Goal: Task Accomplishment & Management: Use online tool/utility

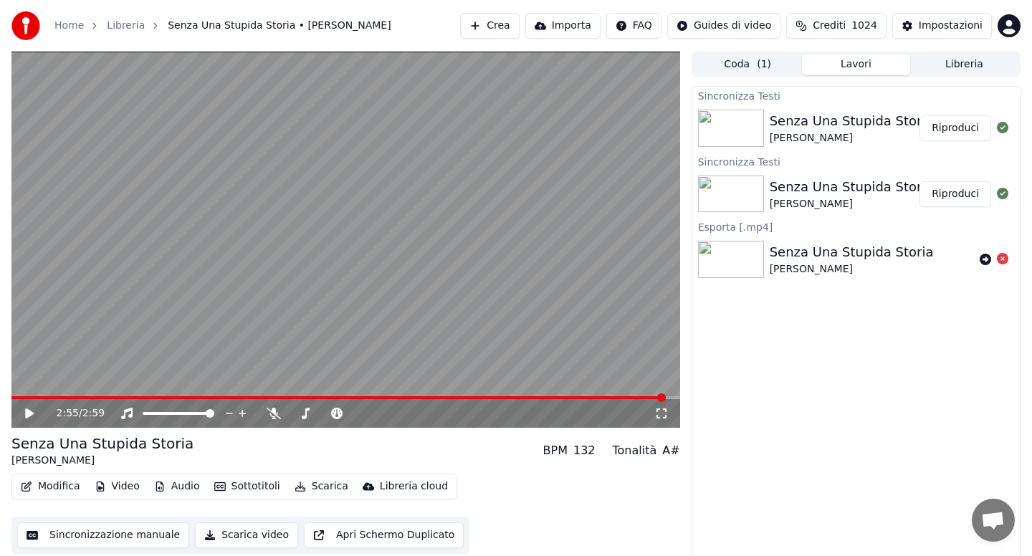
scroll to position [3, 0]
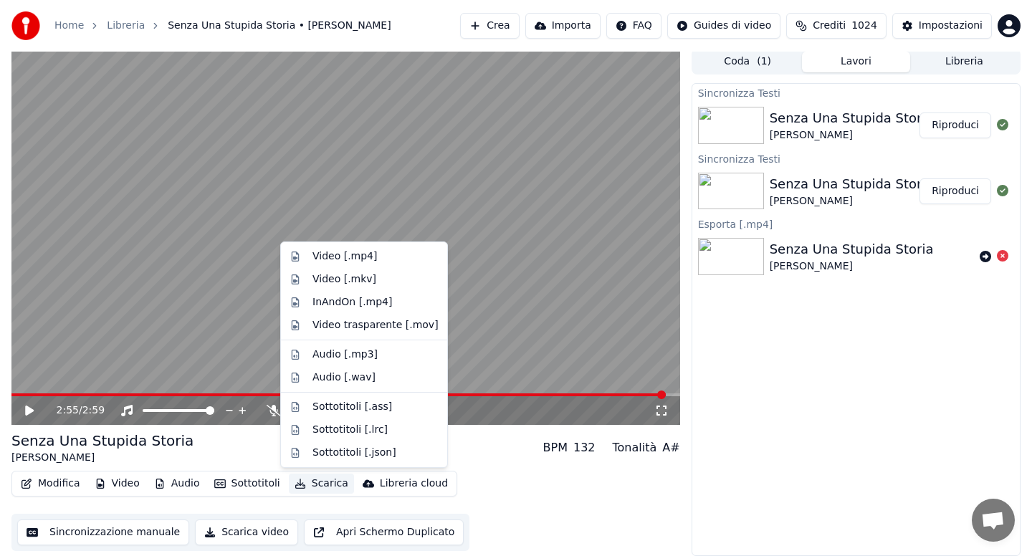
click at [322, 482] on button "Scarica" at bounding box center [321, 484] width 65 height 20
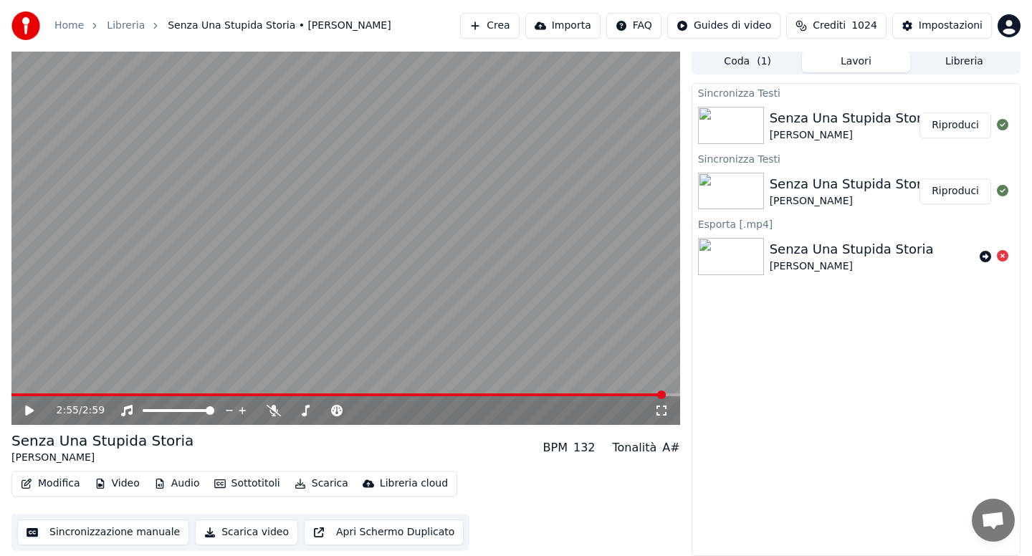
click at [456, 433] on div "Senza Una Stupida Storia [PERSON_NAME] BPM 132 Tonalità A#" at bounding box center [345, 448] width 669 height 34
click at [321, 482] on button "Scarica" at bounding box center [321, 484] width 65 height 20
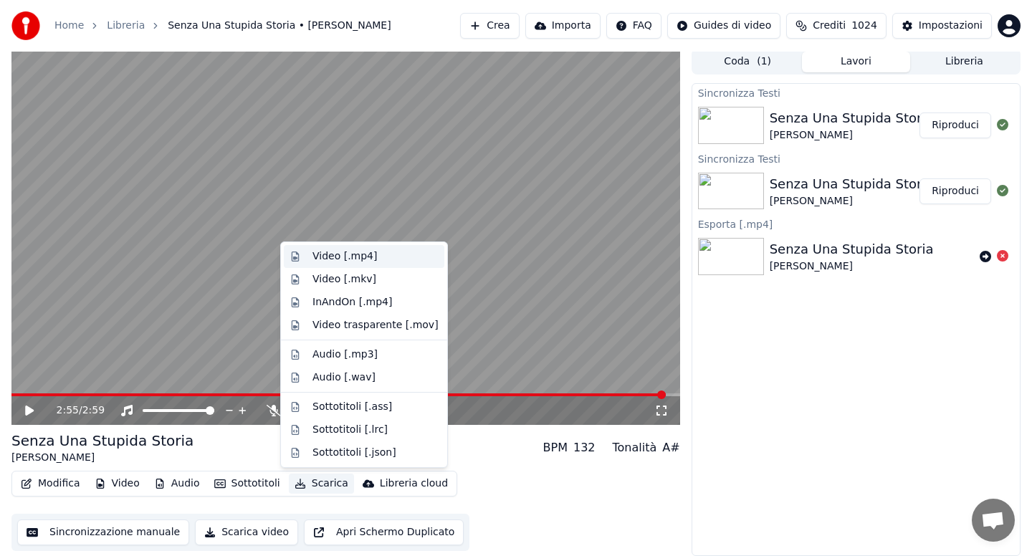
click at [324, 257] on div "Video [.mp4]" at bounding box center [344, 256] width 64 height 14
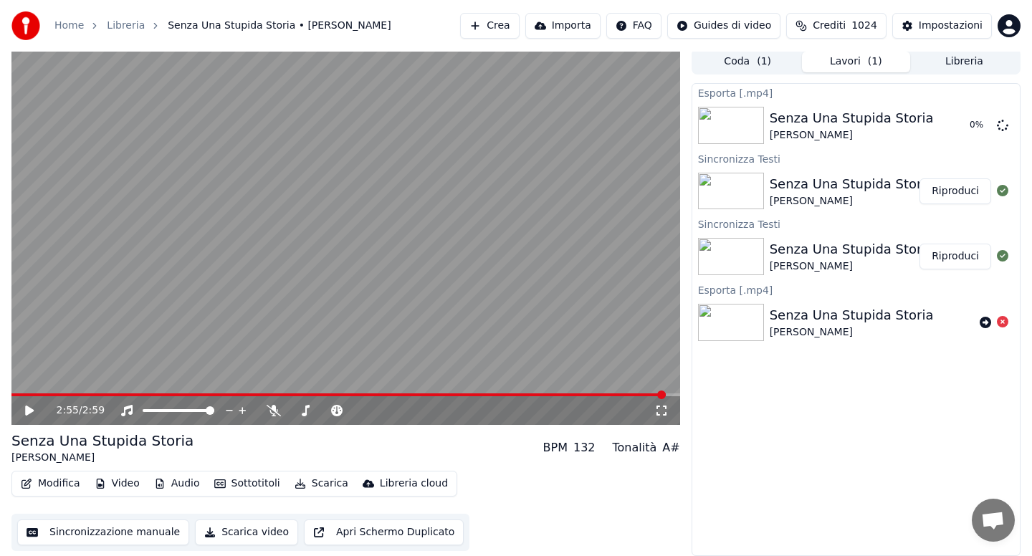
click at [67, 28] on link "Home" at bounding box center [68, 26] width 29 height 14
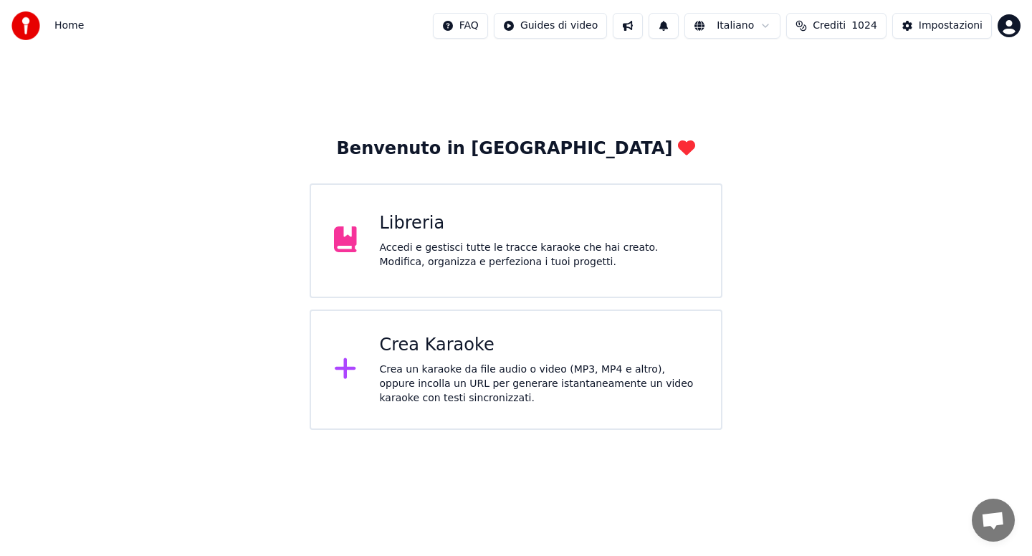
click at [422, 337] on div "Crea Karaoke" at bounding box center [539, 345] width 319 height 23
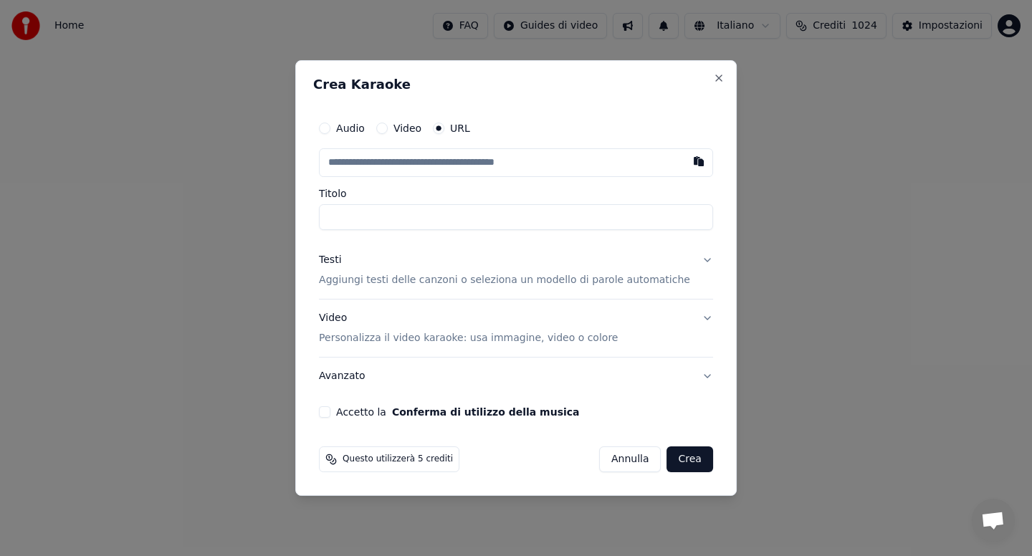
click at [330, 124] on button "Audio" at bounding box center [324, 128] width 11 height 11
click at [368, 171] on div "Scegli un file" at bounding box center [363, 163] width 87 height 26
type input "**********"
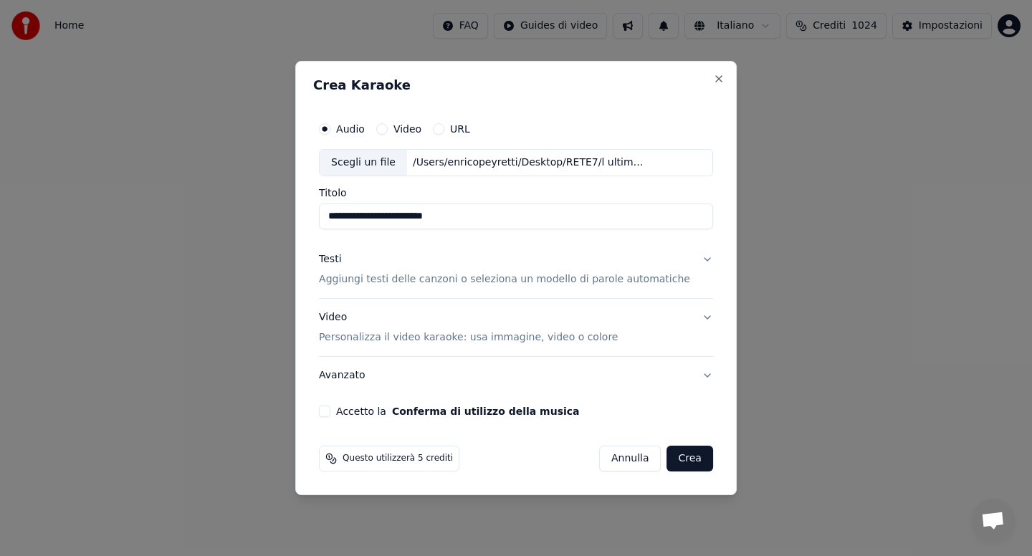
click at [694, 259] on button "Testi Aggiungi testi delle canzoni o seleziona un modello di parole automatiche" at bounding box center [516, 269] width 394 height 57
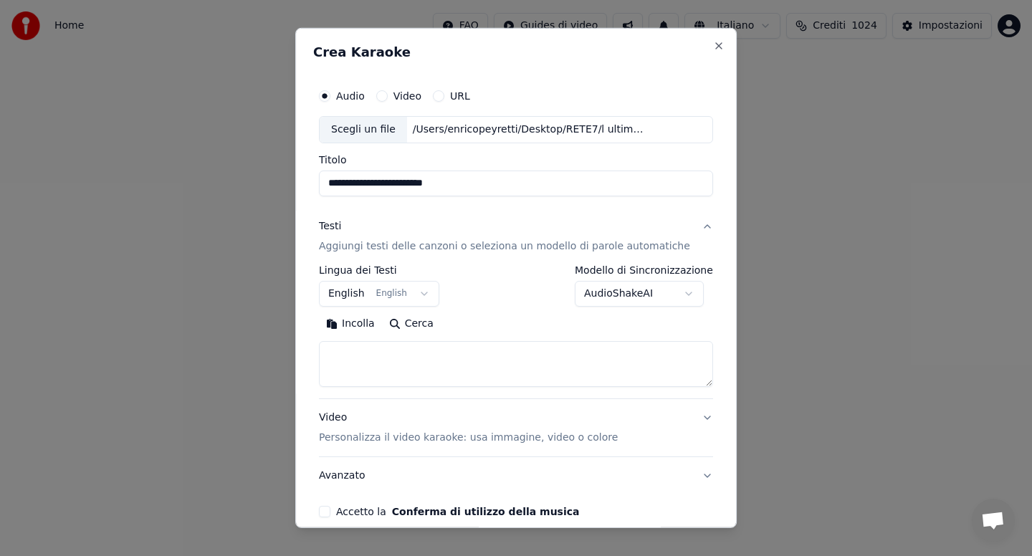
click at [672, 293] on body "**********" at bounding box center [516, 215] width 1032 height 430
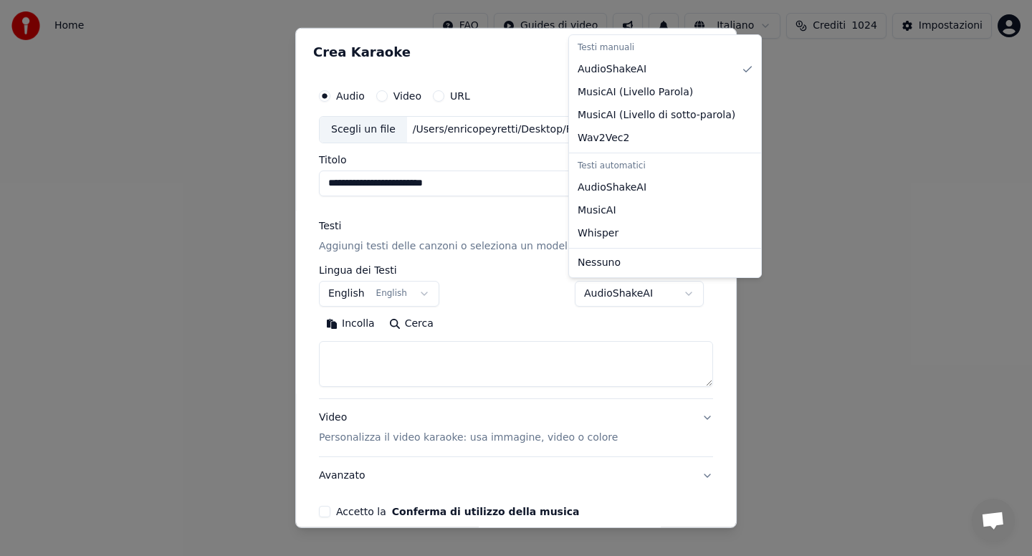
select select "**********"
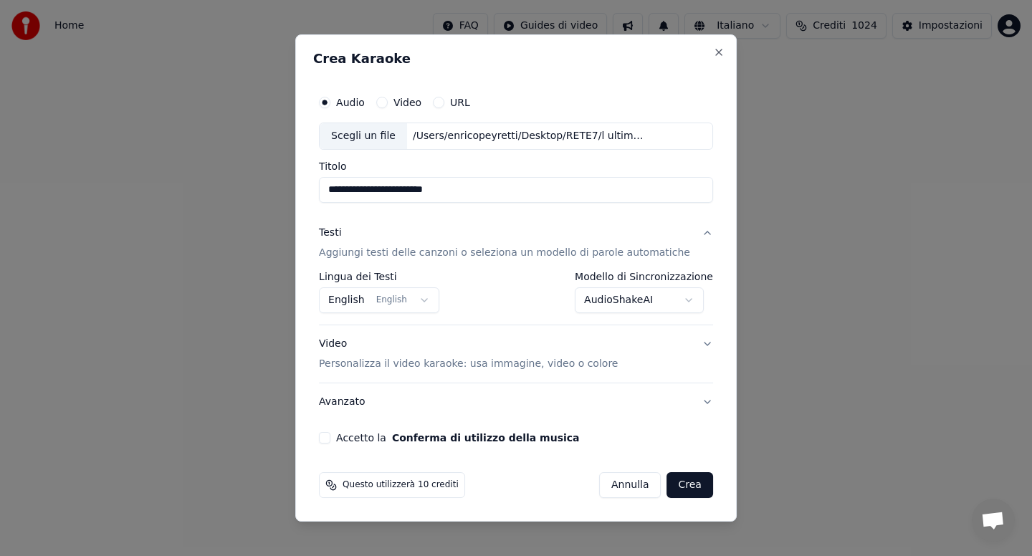
click at [671, 484] on button "Crea" at bounding box center [690, 485] width 46 height 26
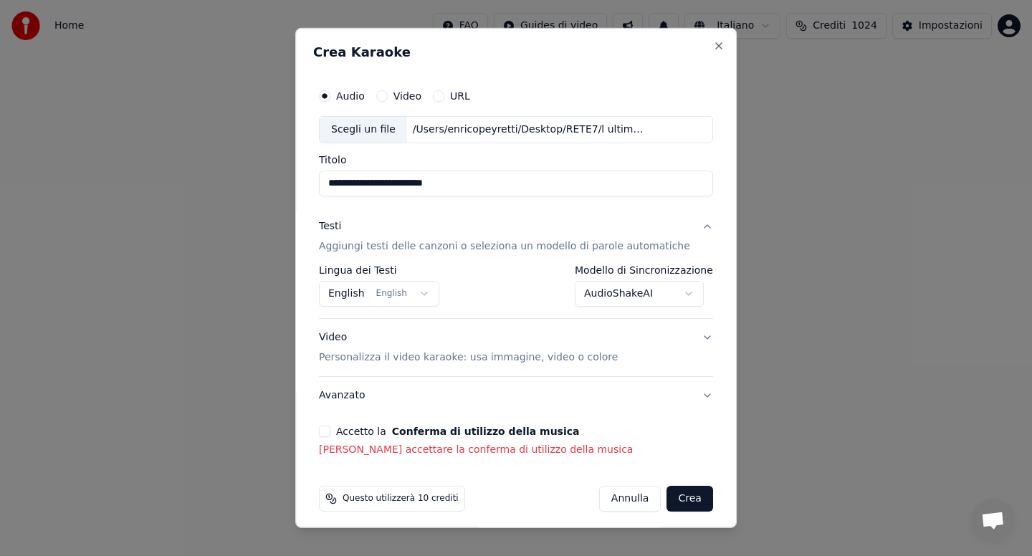
click at [330, 431] on button "Accetto la Conferma di utilizzo della musica" at bounding box center [324, 431] width 11 height 11
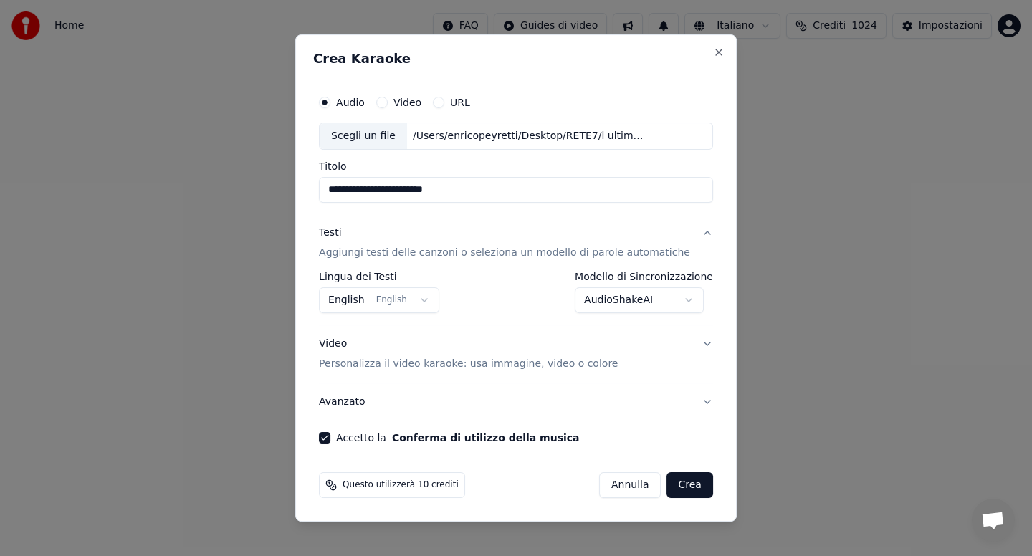
click at [677, 484] on button "Crea" at bounding box center [690, 485] width 46 height 26
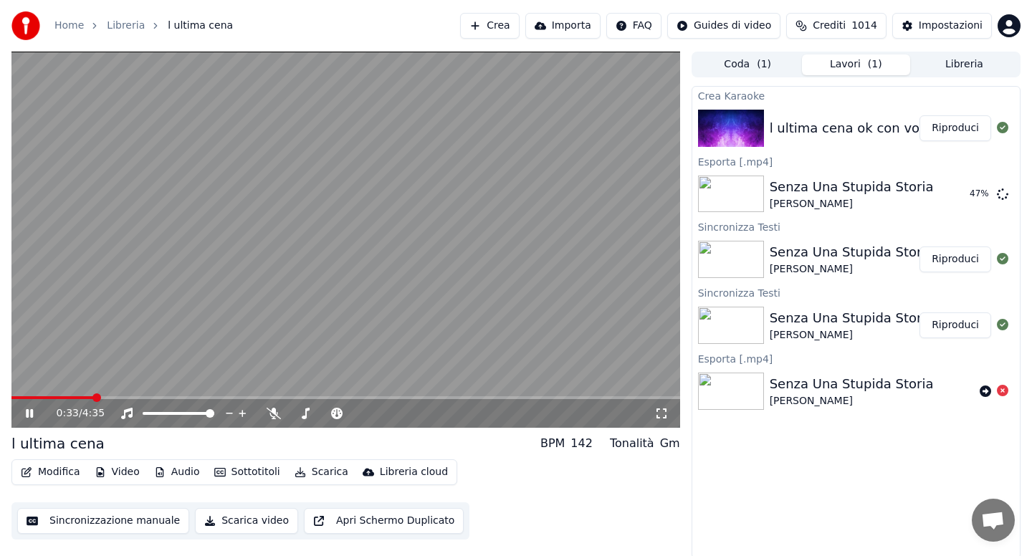
click at [66, 474] on button "Modifica" at bounding box center [50, 472] width 71 height 20
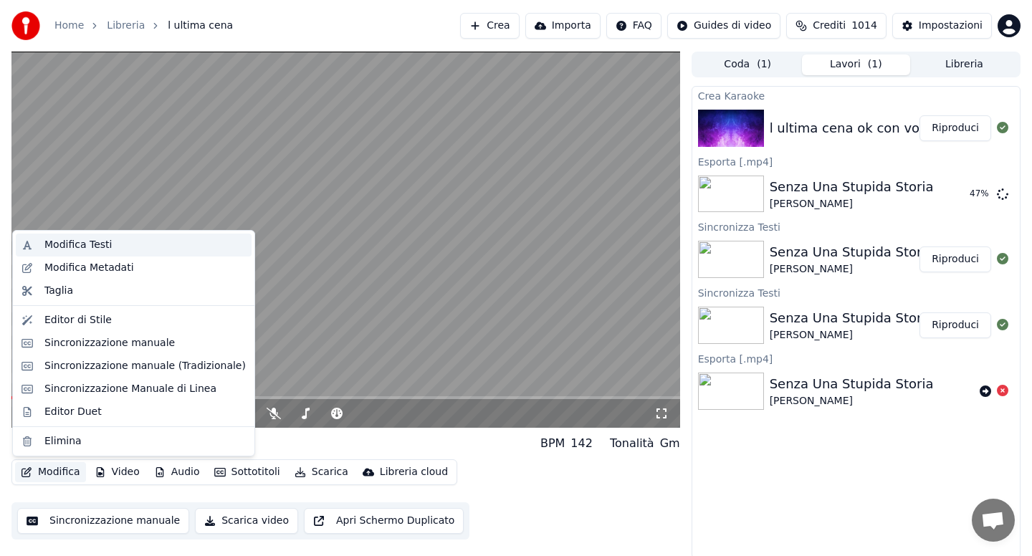
click at [98, 249] on div "Modifica Testi" at bounding box center [77, 245] width 67 height 14
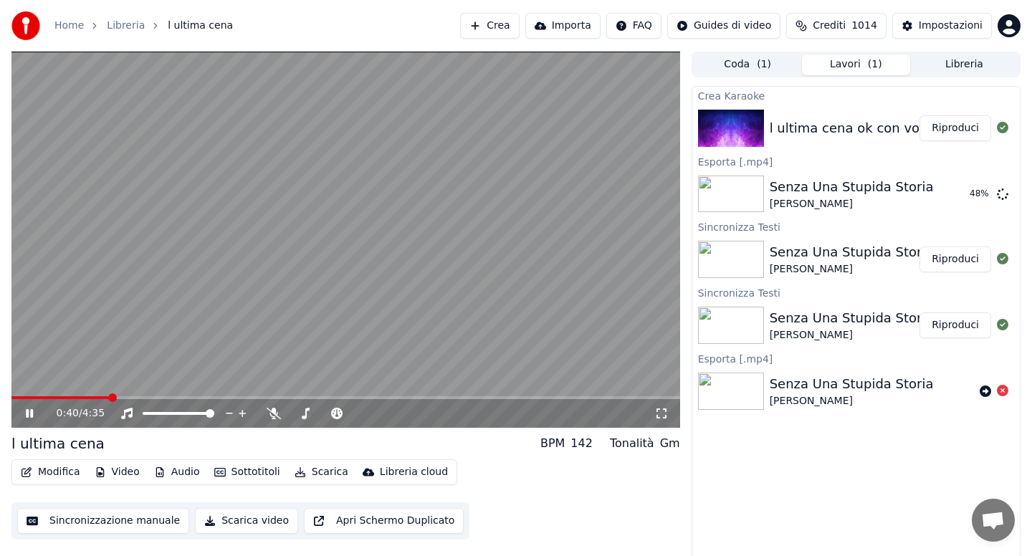
click at [250, 472] on button "Sottotitoli" at bounding box center [247, 472] width 77 height 20
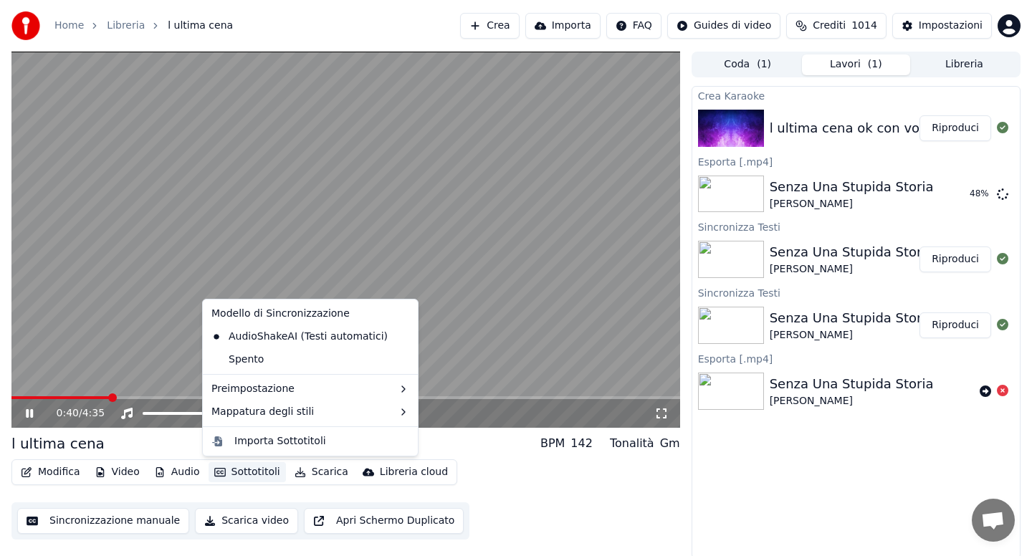
click at [127, 293] on video at bounding box center [345, 240] width 669 height 376
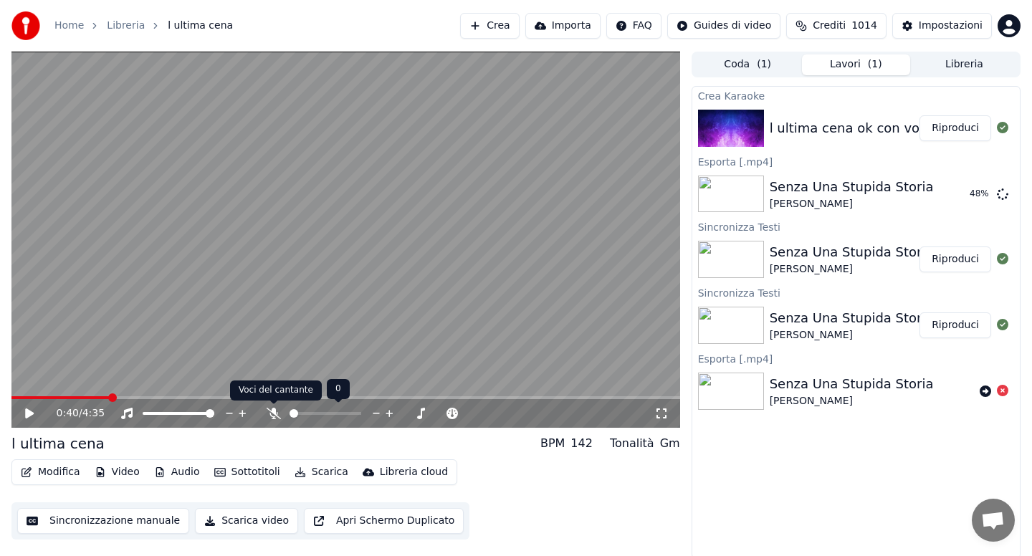
click at [271, 413] on icon at bounding box center [274, 413] width 14 height 11
click at [18, 396] on span at bounding box center [59, 397] width 97 height 3
click at [27, 413] on icon at bounding box center [29, 413] width 9 height 10
click at [189, 474] on button "Audio" at bounding box center [176, 472] width 57 height 20
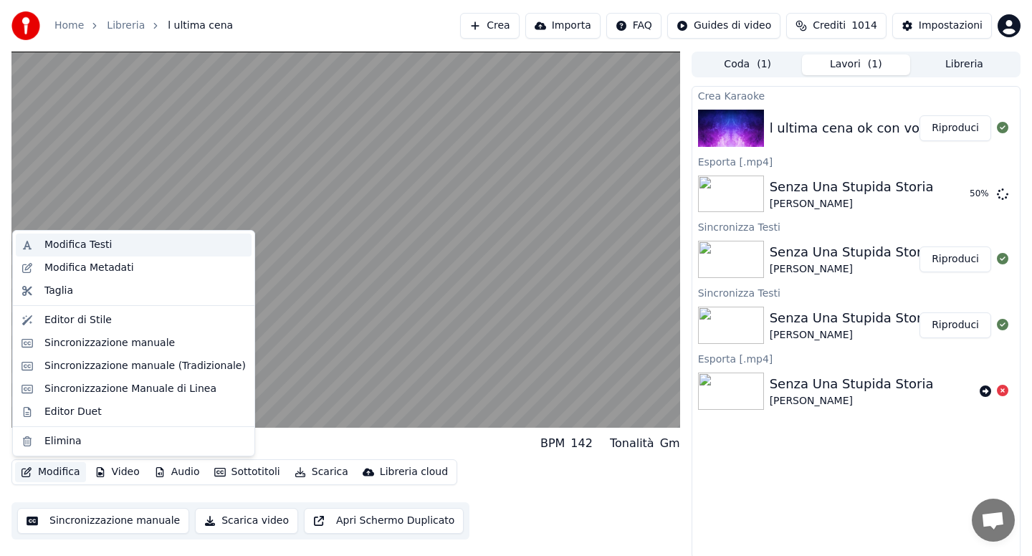
click at [69, 248] on div "Modifica Testi" at bounding box center [77, 245] width 67 height 14
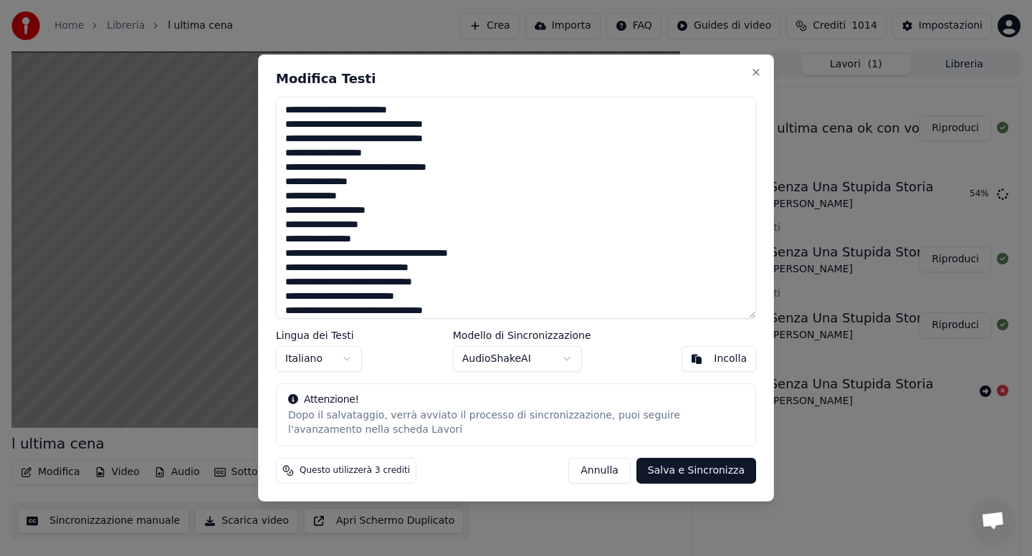
click at [388, 185] on textarea at bounding box center [516, 208] width 480 height 222
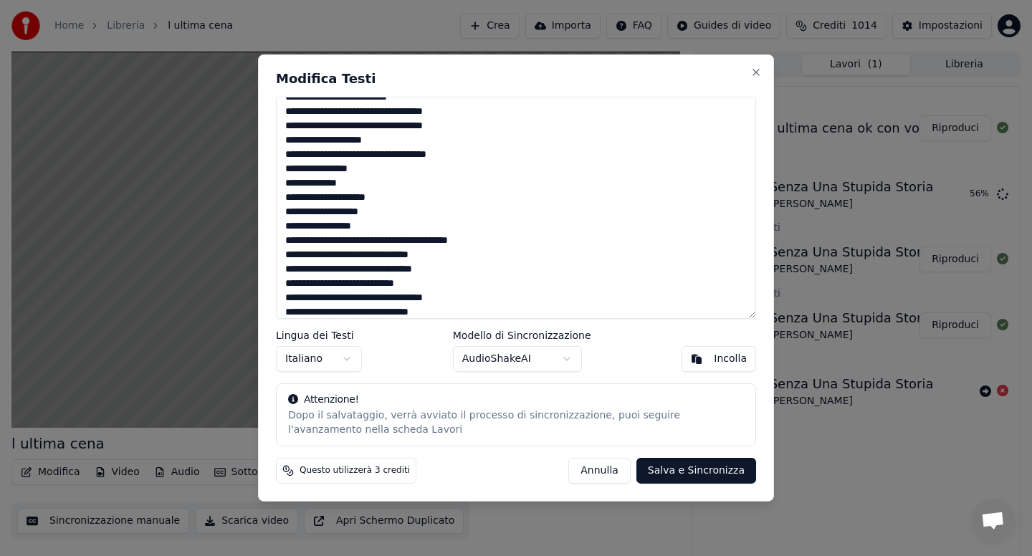
scroll to position [131, 0]
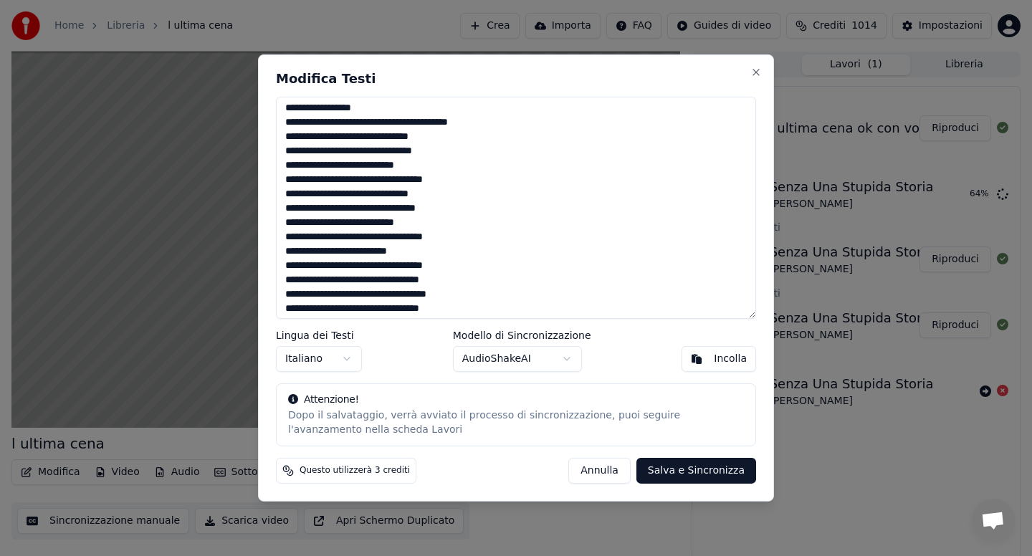
click at [365, 224] on textarea at bounding box center [516, 208] width 480 height 222
click at [422, 253] on textarea at bounding box center [516, 208] width 480 height 222
click at [461, 282] on textarea at bounding box center [516, 208] width 480 height 222
click at [464, 289] on textarea at bounding box center [516, 208] width 480 height 222
click at [421, 295] on textarea at bounding box center [516, 208] width 480 height 222
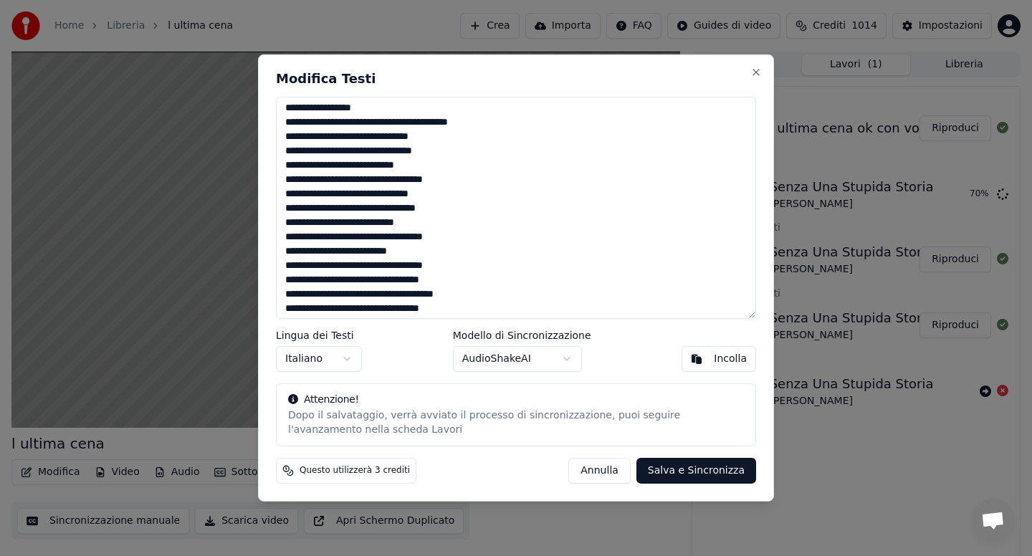
click at [466, 310] on textarea at bounding box center [516, 208] width 480 height 222
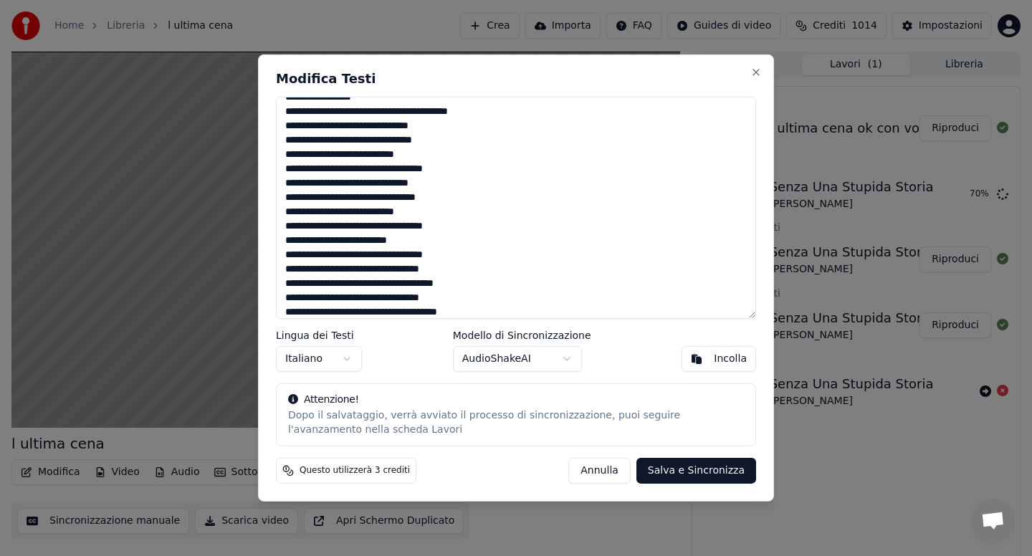
scroll to position [260, 0]
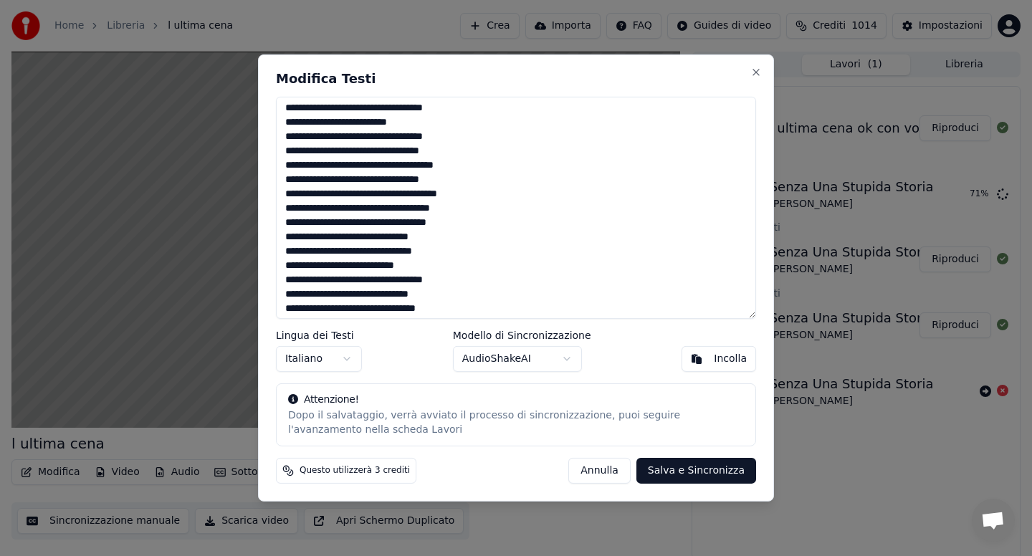
click at [305, 223] on textarea at bounding box center [516, 208] width 480 height 222
click at [461, 226] on textarea at bounding box center [516, 208] width 480 height 222
click at [413, 222] on textarea at bounding box center [516, 208] width 480 height 222
click at [460, 241] on textarea at bounding box center [516, 208] width 480 height 222
click at [440, 267] on textarea at bounding box center [516, 208] width 480 height 222
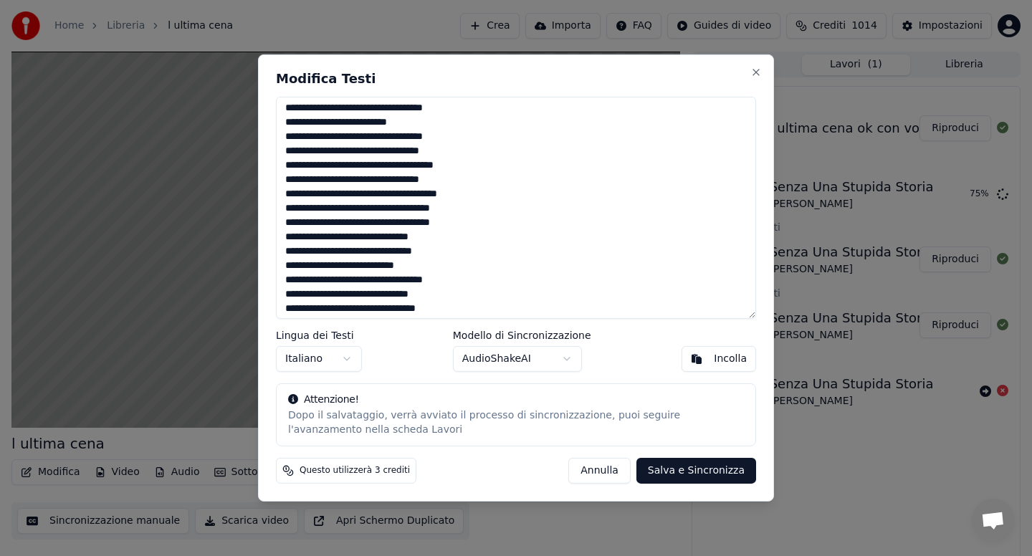
scroll to position [271, 0]
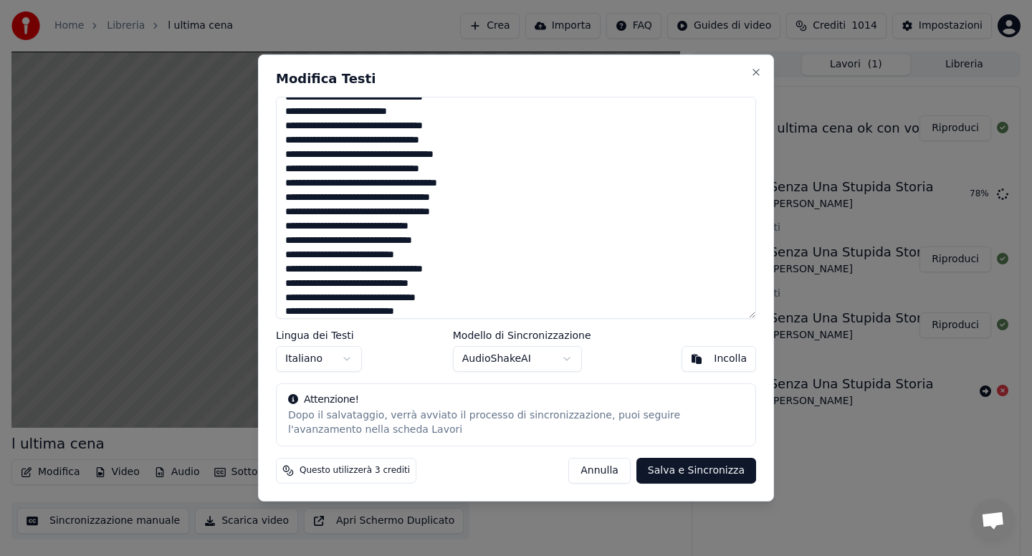
click at [365, 310] on textarea at bounding box center [516, 208] width 480 height 222
click at [424, 310] on textarea at bounding box center [516, 208] width 480 height 222
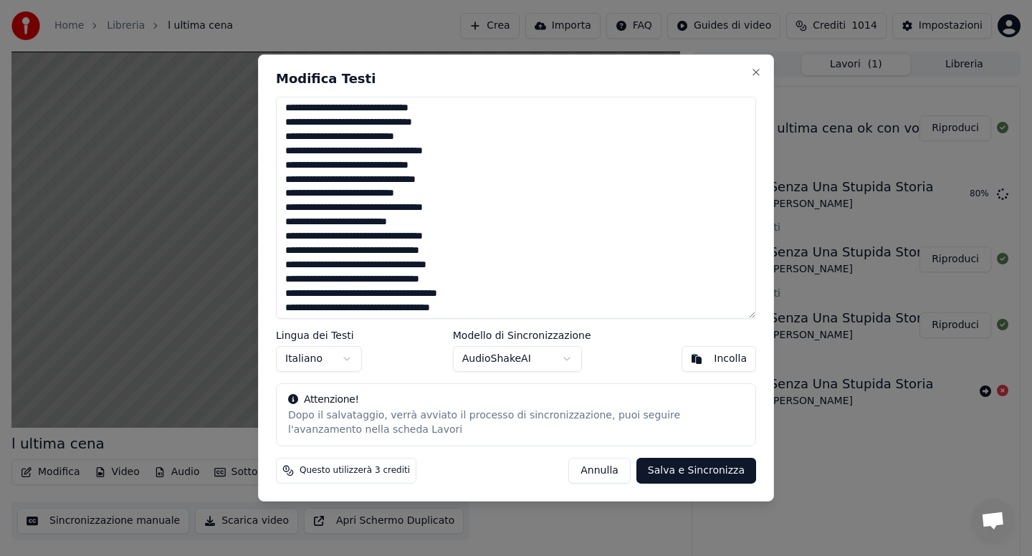
drag, startPoint x: 422, startPoint y: 206, endPoint x: 459, endPoint y: 209, distance: 36.7
click at [458, 209] on textarea at bounding box center [516, 208] width 480 height 222
click at [468, 269] on textarea at bounding box center [516, 208] width 480 height 222
click at [471, 308] on textarea at bounding box center [516, 208] width 480 height 222
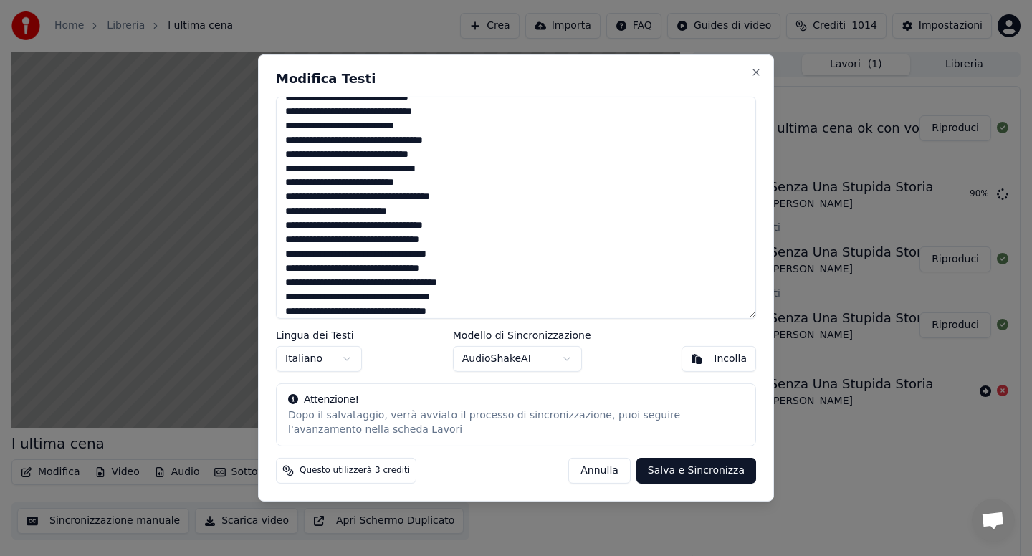
type textarea "**********"
click at [675, 479] on button "Salva e Sincronizza" at bounding box center [696, 471] width 120 height 26
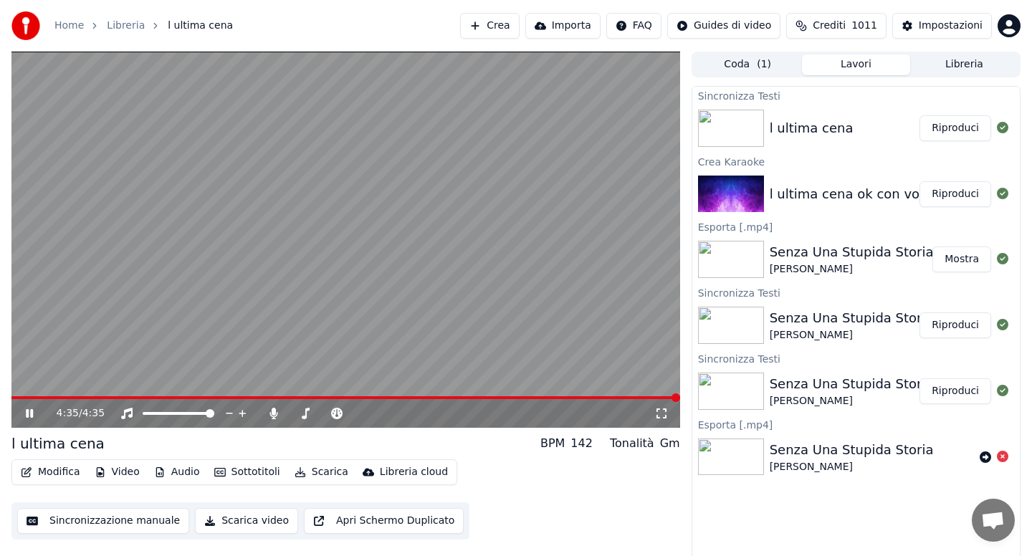
click at [954, 129] on button "Riproduci" at bounding box center [955, 128] width 72 height 26
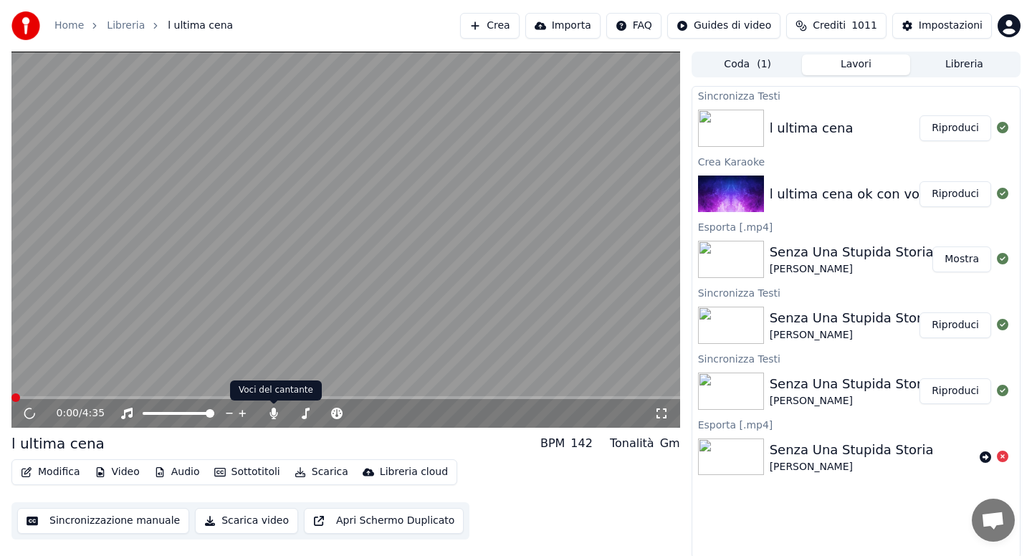
click at [186, 472] on button "Audio" at bounding box center [176, 472] width 57 height 20
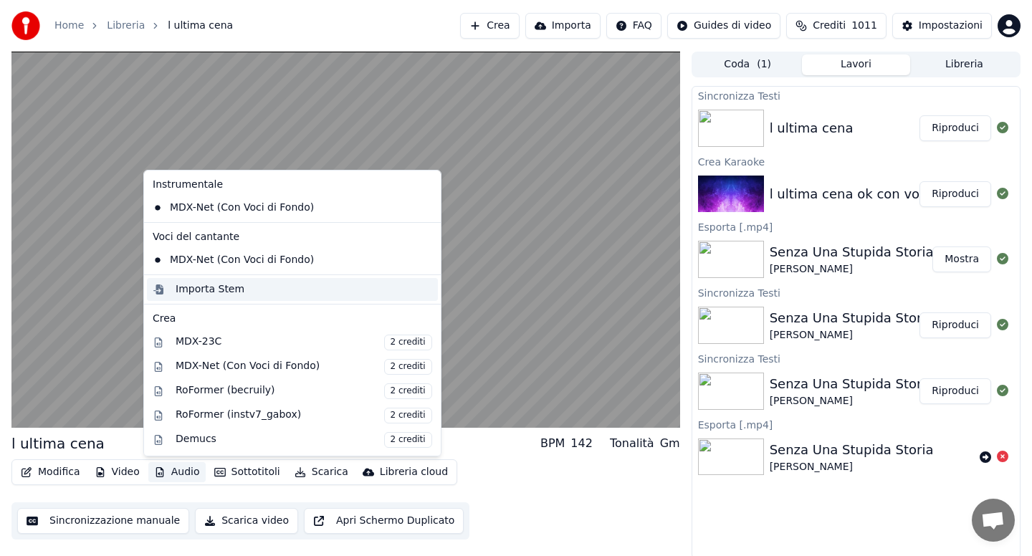
click at [216, 290] on div "Importa Stem" at bounding box center [210, 289] width 69 height 14
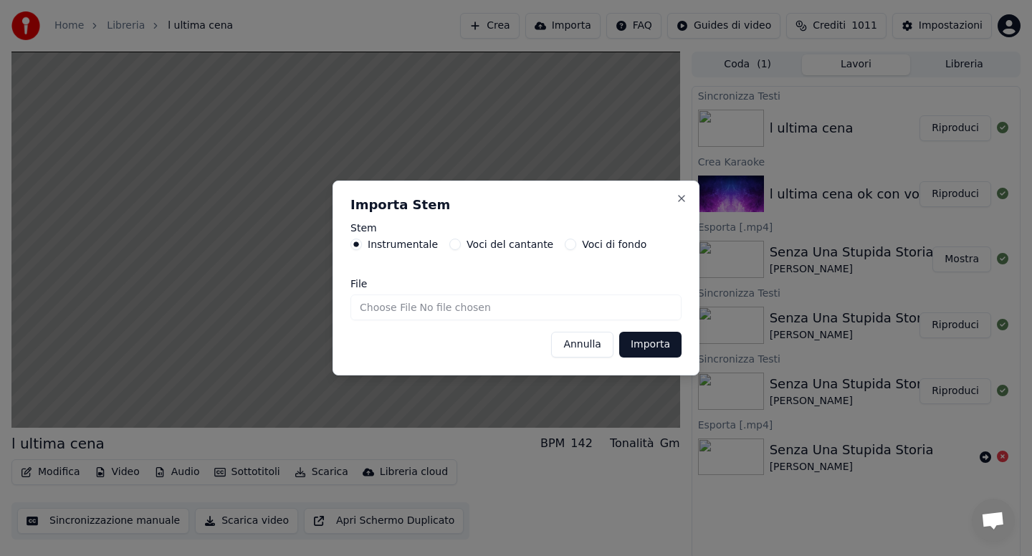
click at [376, 313] on input "File" at bounding box center [515, 308] width 331 height 26
type input "**********"
click at [640, 344] on button "Importa" at bounding box center [650, 345] width 62 height 26
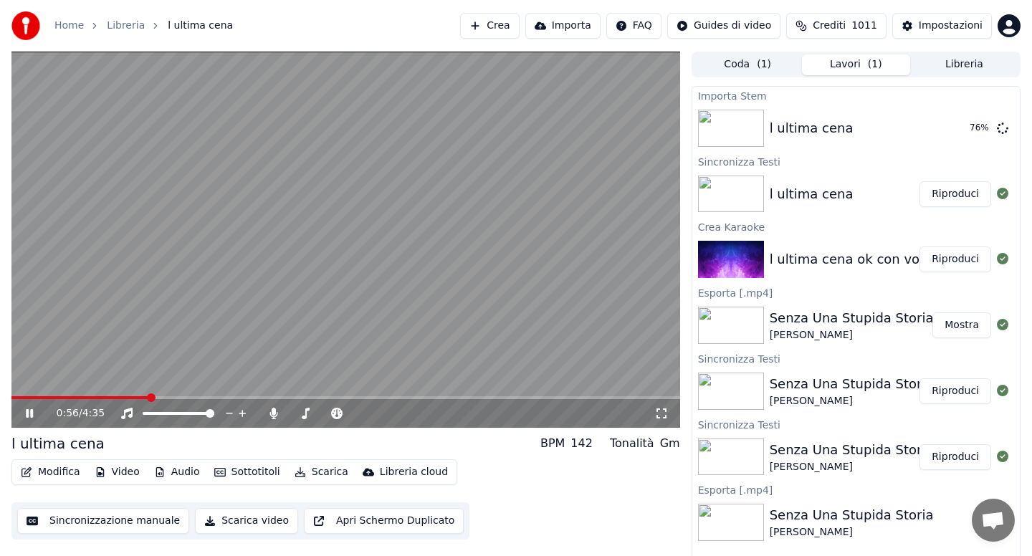
click at [272, 414] on icon at bounding box center [273, 413] width 8 height 11
click at [179, 479] on button "Audio" at bounding box center [176, 472] width 57 height 20
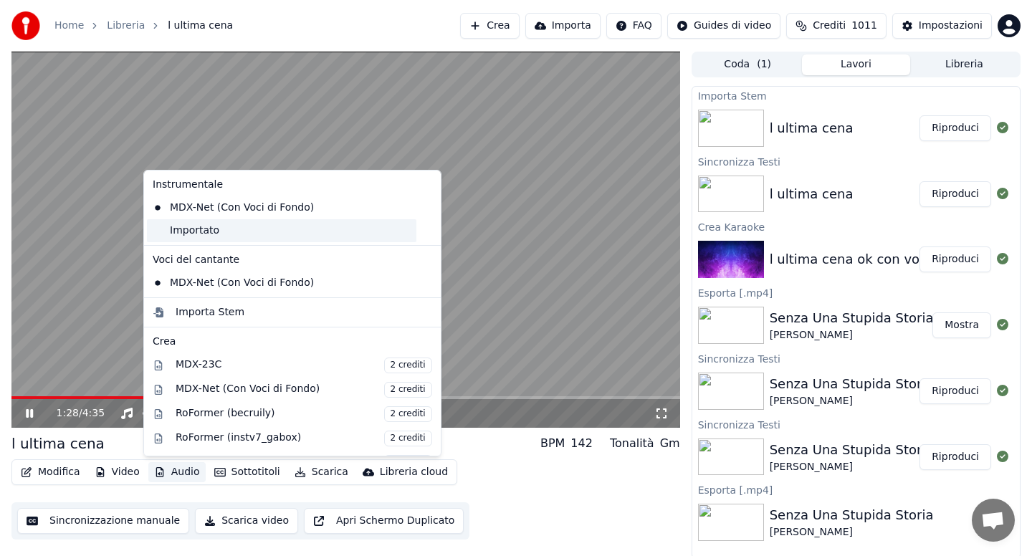
click at [200, 233] on div "Importato" at bounding box center [281, 230] width 269 height 23
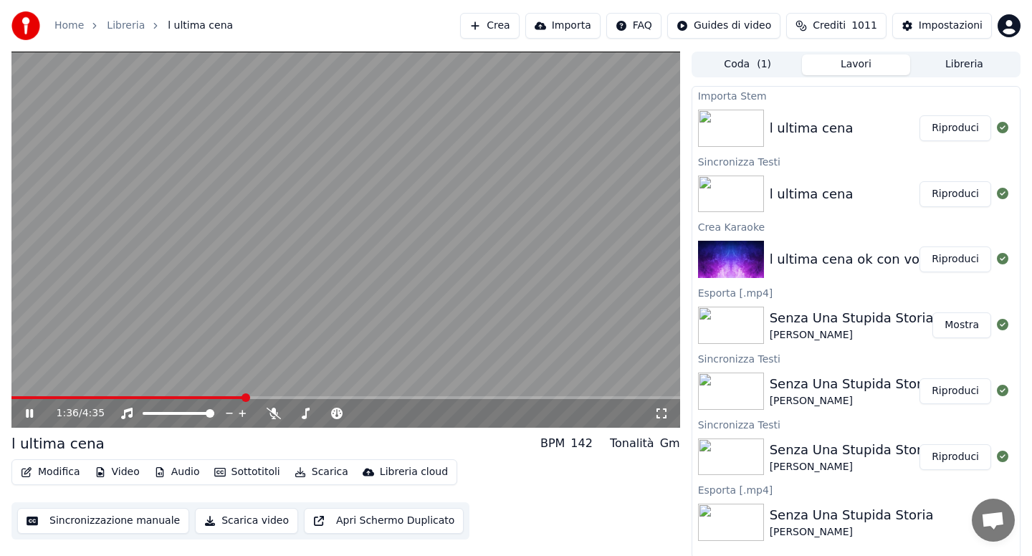
click at [181, 477] on button "Audio" at bounding box center [176, 472] width 57 height 20
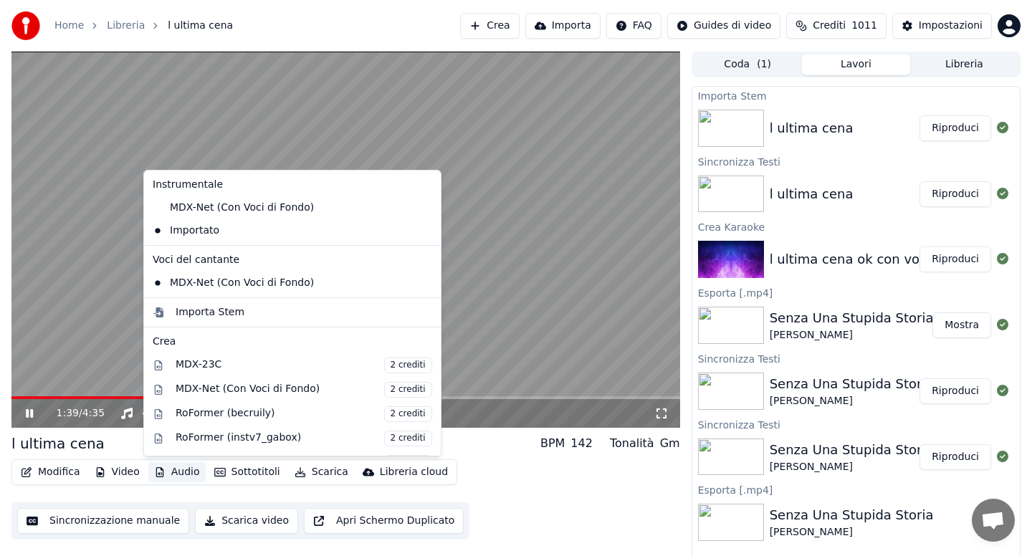
click at [112, 315] on video at bounding box center [345, 240] width 669 height 376
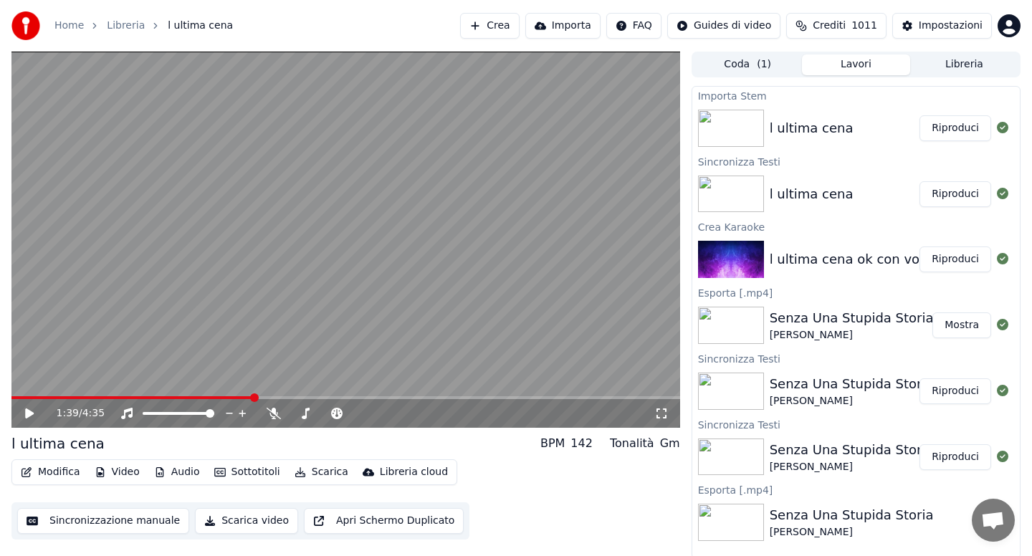
click at [186, 472] on button "Audio" at bounding box center [176, 472] width 57 height 20
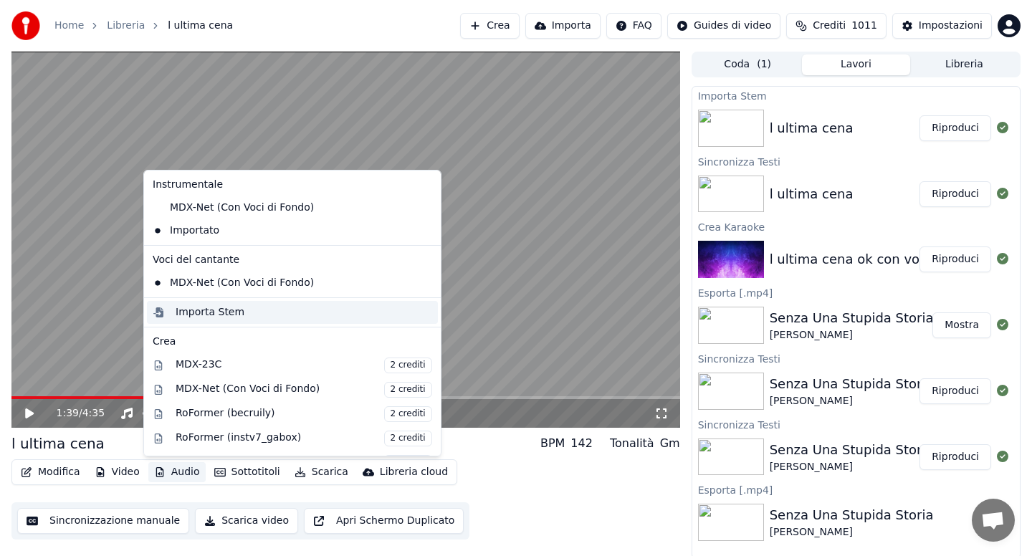
click at [221, 309] on div "Importa Stem" at bounding box center [210, 312] width 69 height 14
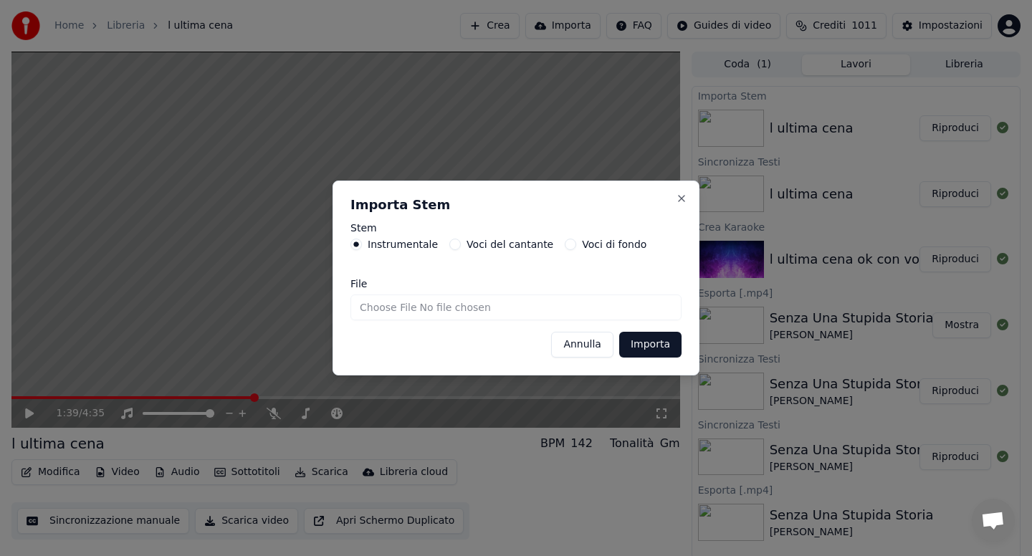
click at [383, 305] on input "File" at bounding box center [515, 308] width 331 height 26
type input "**********"
click at [652, 349] on button "Importa" at bounding box center [650, 345] width 62 height 26
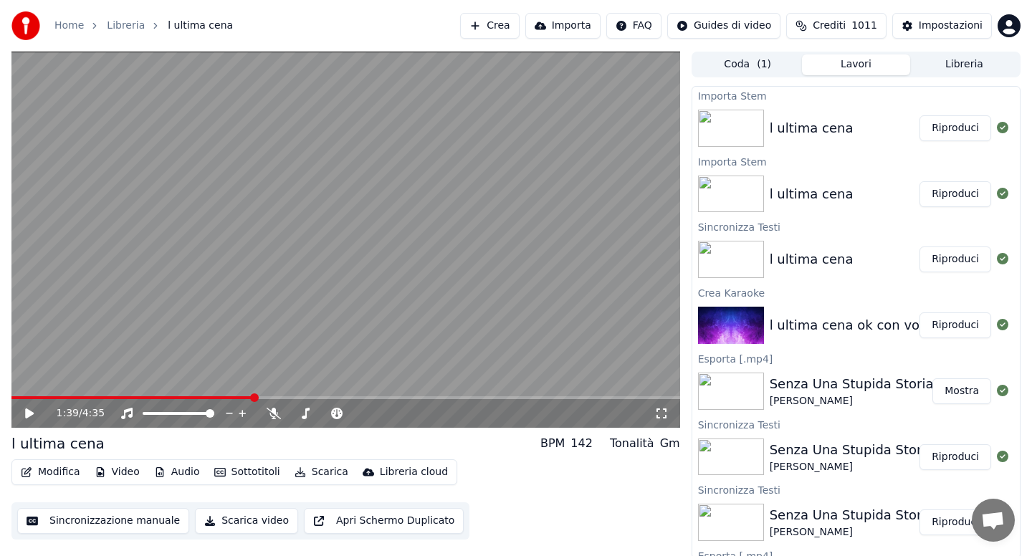
click at [947, 138] on button "Riproduci" at bounding box center [955, 128] width 72 height 26
click at [239, 471] on button "Sottotitoli" at bounding box center [247, 472] width 77 height 20
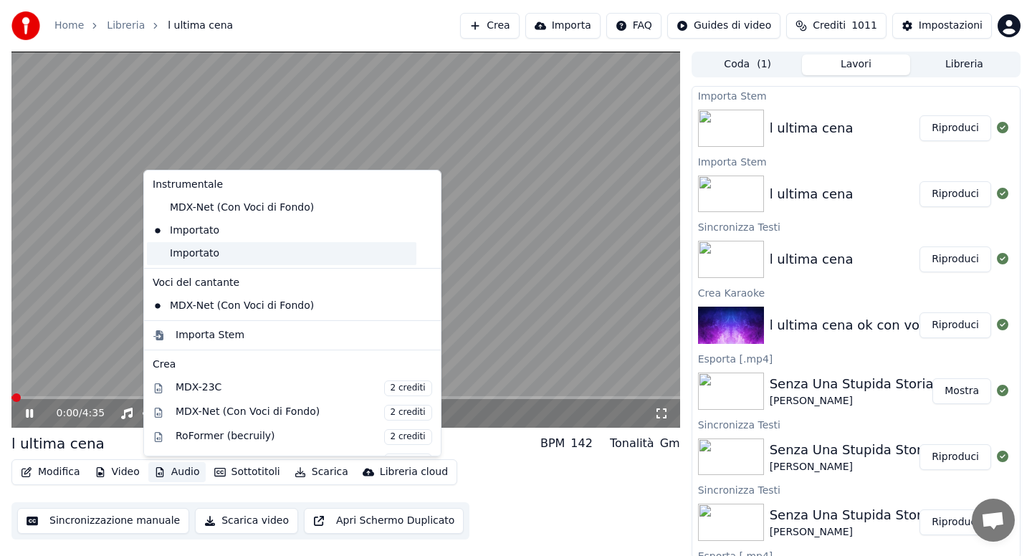
click at [189, 255] on div "Importato" at bounding box center [281, 253] width 269 height 23
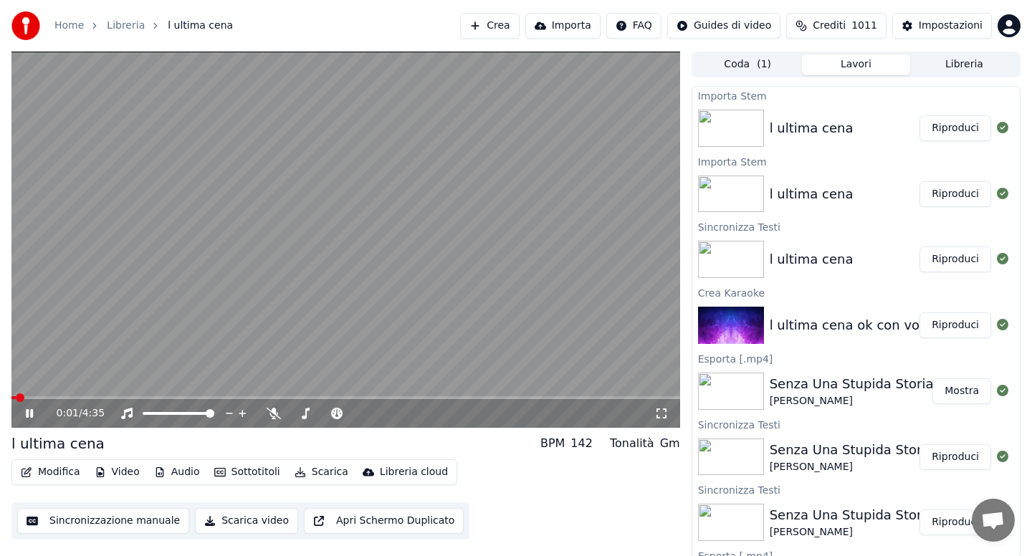
click at [152, 396] on span at bounding box center [345, 397] width 669 height 3
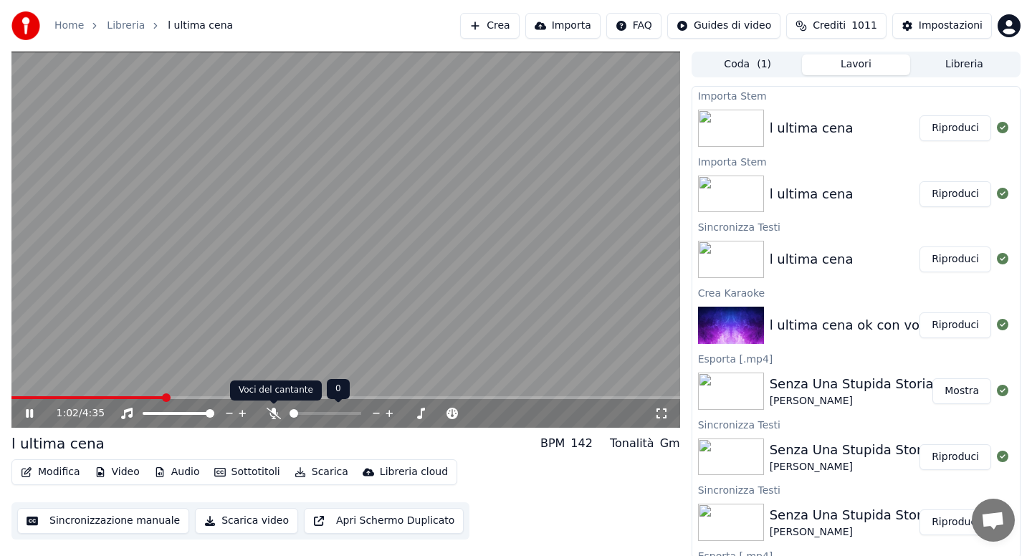
click at [273, 416] on icon at bounding box center [274, 413] width 14 height 11
click at [32, 412] on icon at bounding box center [29, 413] width 7 height 9
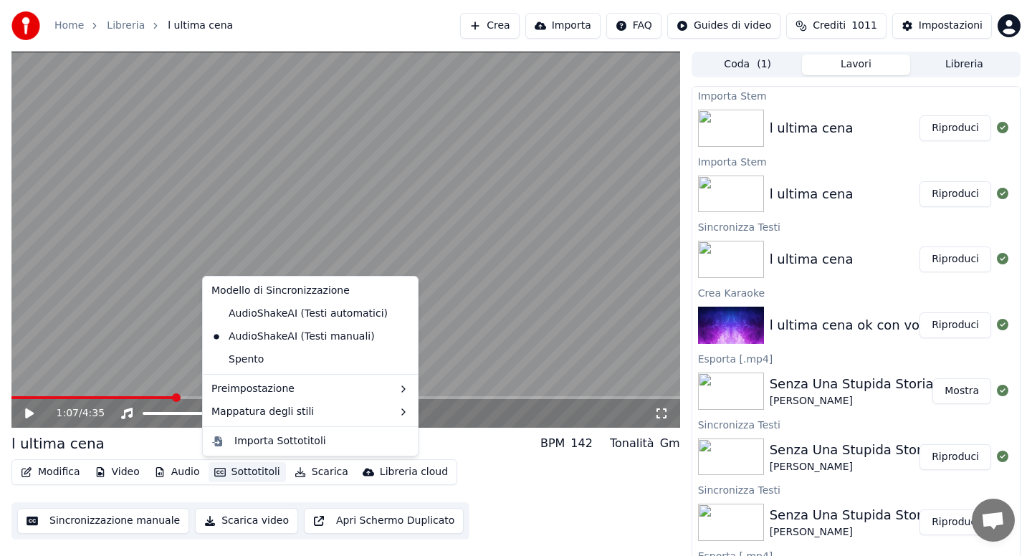
click at [243, 472] on button "Sottotitoli" at bounding box center [247, 472] width 77 height 20
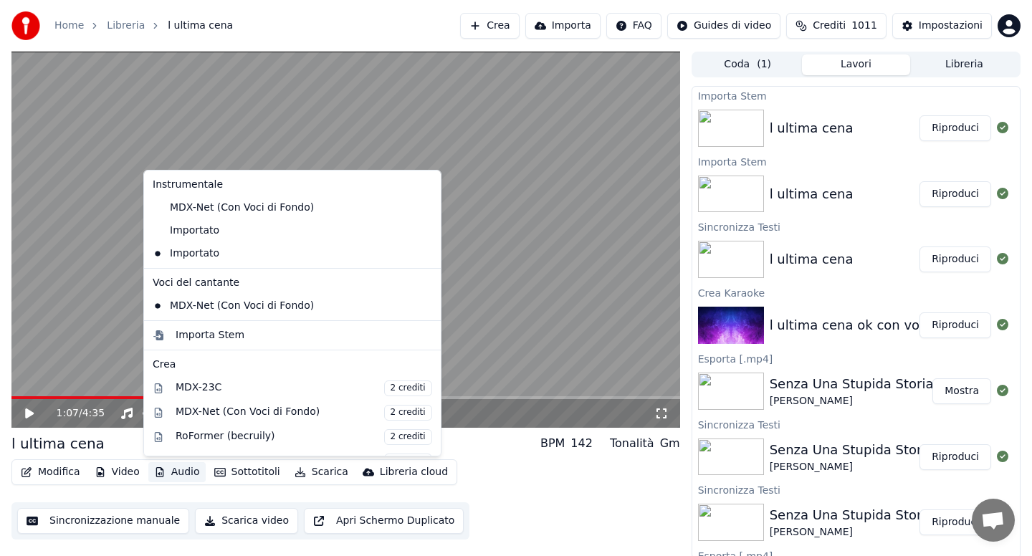
click at [175, 472] on button "Audio" at bounding box center [176, 472] width 57 height 20
click at [201, 336] on div "Importa Stem" at bounding box center [210, 335] width 69 height 14
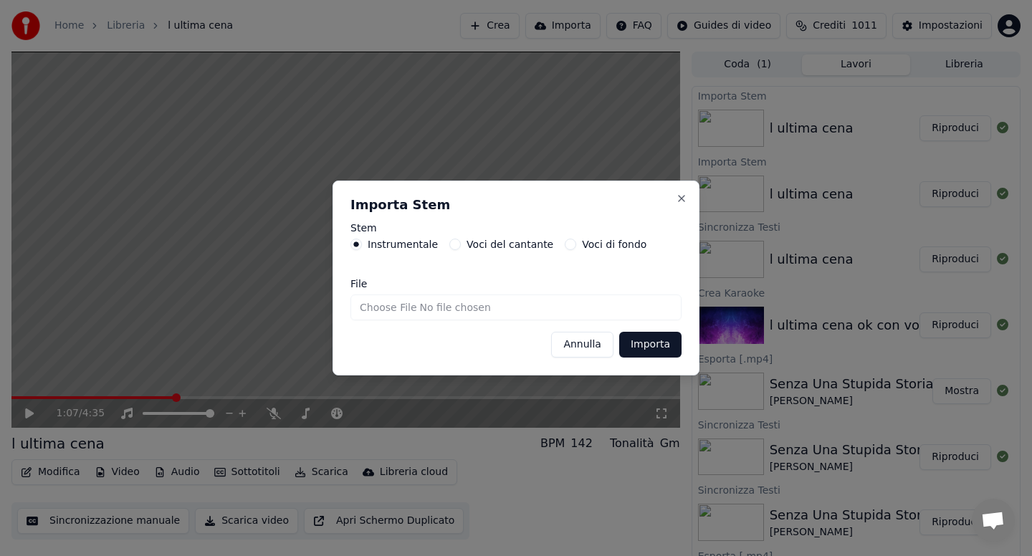
click at [381, 307] on input "File" at bounding box center [515, 308] width 331 height 26
type input "**********"
click at [656, 338] on button "Importa" at bounding box center [650, 345] width 62 height 26
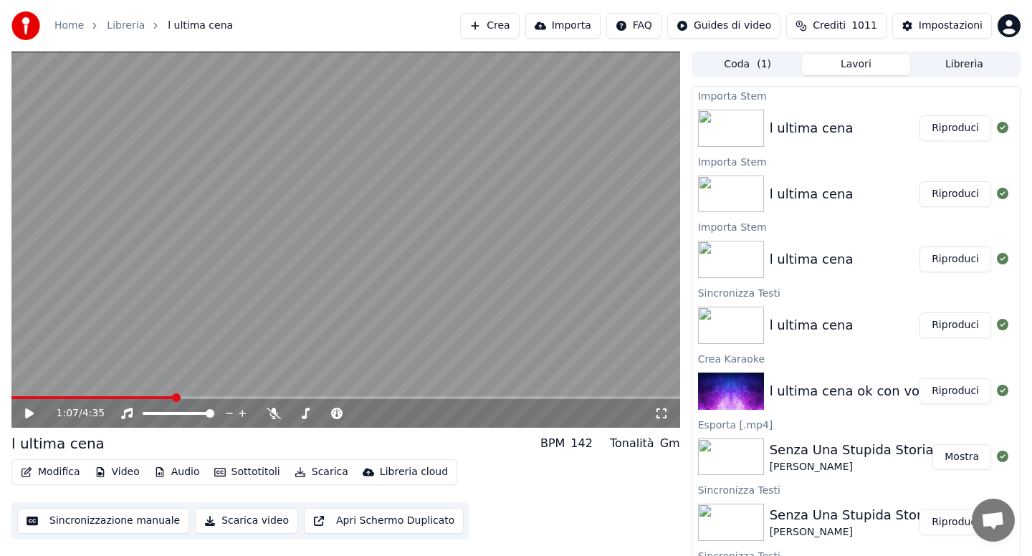
click at [941, 125] on button "Riproduci" at bounding box center [955, 128] width 72 height 26
click at [116, 398] on span at bounding box center [345, 397] width 669 height 3
click at [102, 396] on span at bounding box center [345, 397] width 669 height 3
click at [188, 472] on button "Audio" at bounding box center [176, 472] width 57 height 20
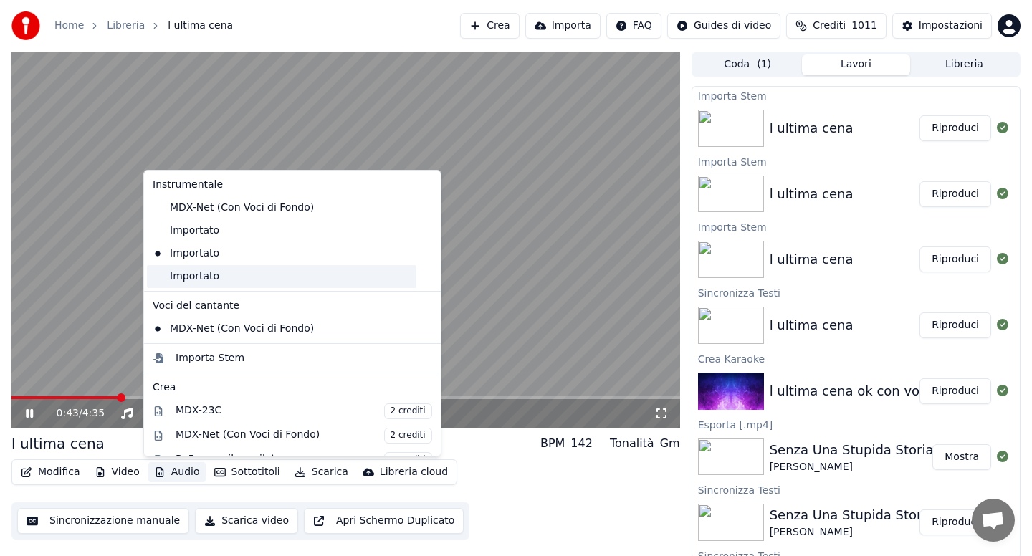
click at [202, 277] on div "Importato" at bounding box center [281, 276] width 269 height 23
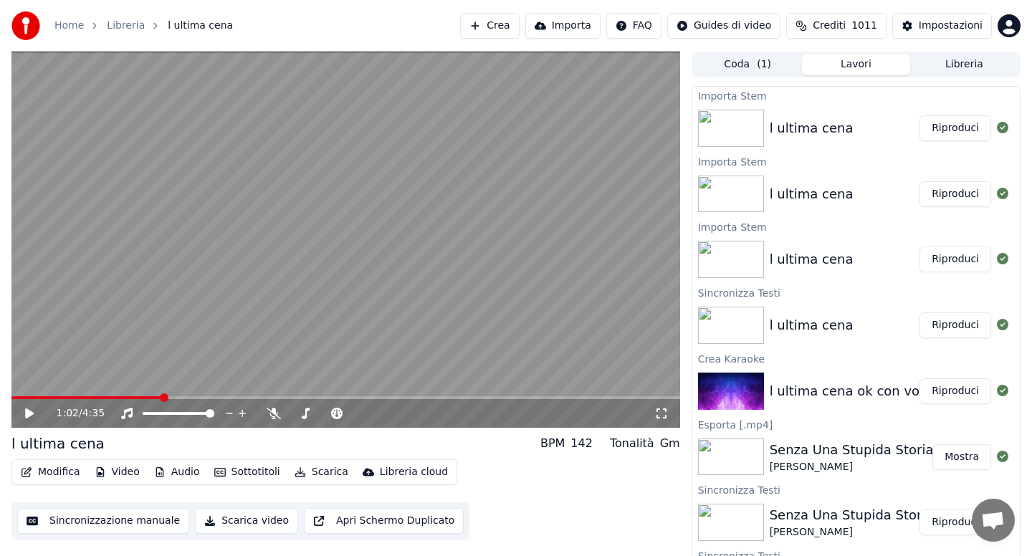
click at [161, 398] on span at bounding box center [345, 397] width 669 height 3
click at [28, 414] on icon at bounding box center [29, 413] width 7 height 9
click at [28, 414] on icon at bounding box center [29, 413] width 9 height 10
click at [181, 475] on button "Audio" at bounding box center [176, 472] width 57 height 20
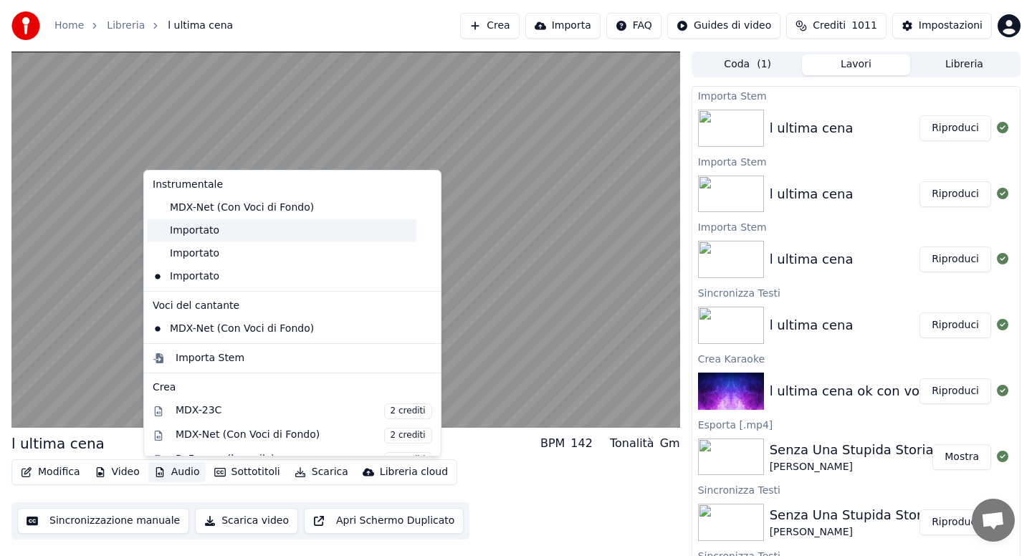
click at [203, 239] on div "Importato" at bounding box center [281, 230] width 269 height 23
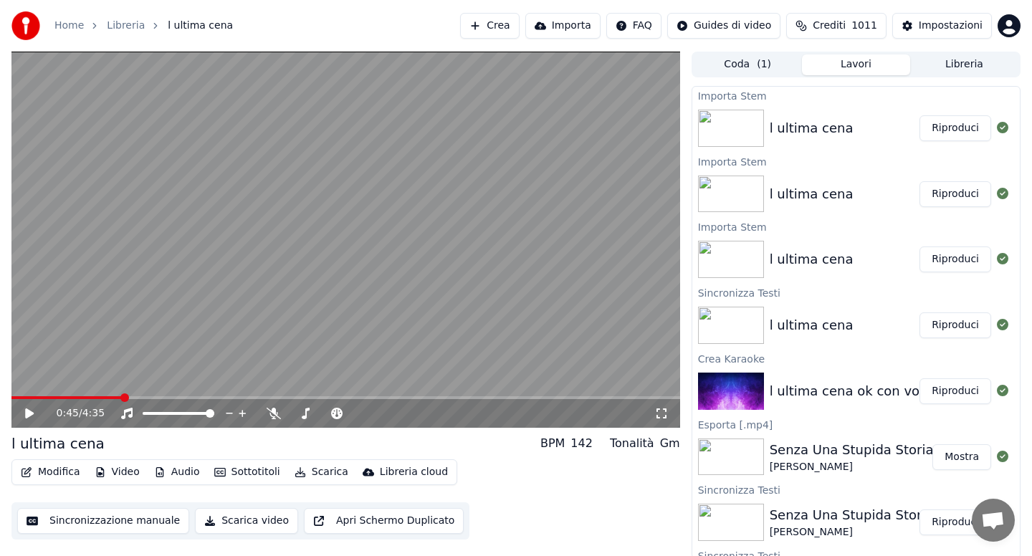
click at [30, 413] on icon at bounding box center [29, 413] width 9 height 10
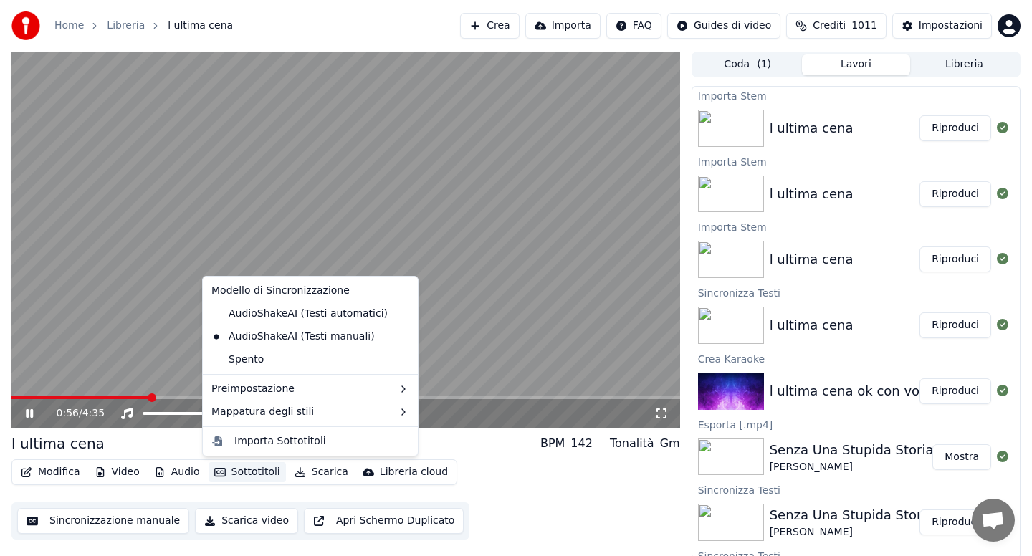
click at [241, 472] on button "Sottotitoli" at bounding box center [247, 472] width 77 height 20
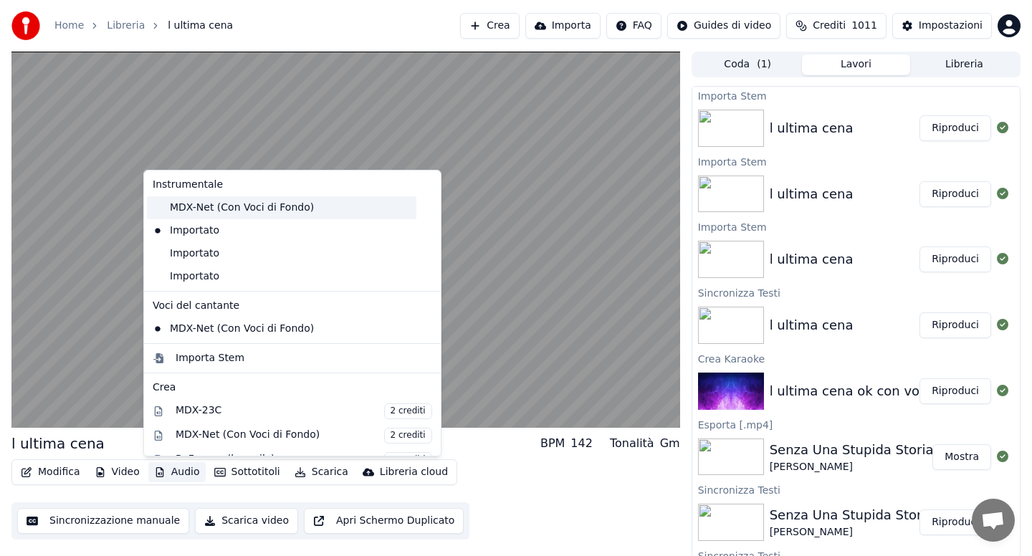
click at [200, 208] on div "MDX-Net (Con Voci di Fondo)" at bounding box center [281, 207] width 269 height 23
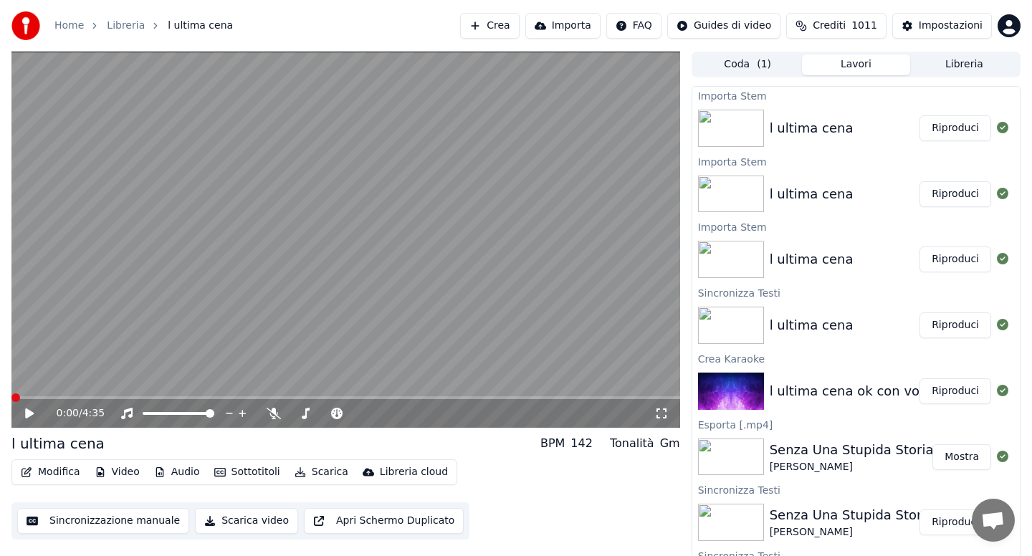
click at [27, 416] on icon at bounding box center [29, 413] width 9 height 10
click at [129, 397] on span at bounding box center [345, 397] width 669 height 3
click at [27, 411] on icon at bounding box center [29, 413] width 7 height 9
click at [183, 470] on button "Audio" at bounding box center [176, 472] width 57 height 20
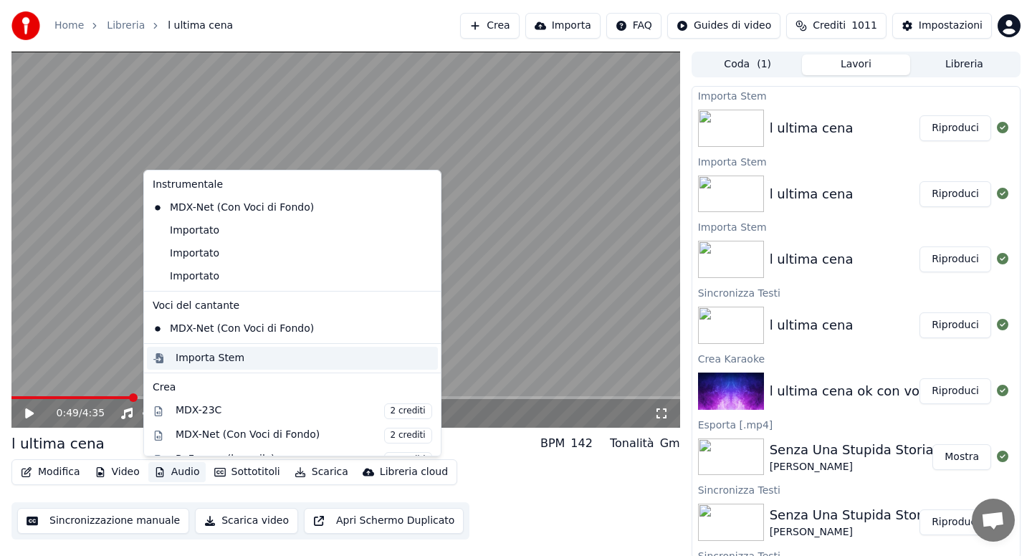
click at [202, 359] on div "Importa Stem" at bounding box center [210, 358] width 69 height 14
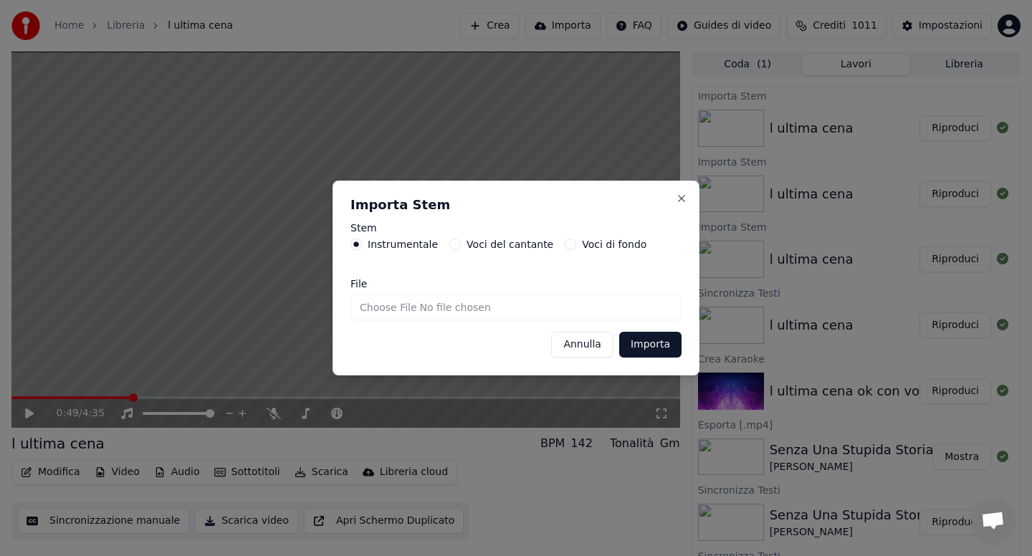
click at [384, 312] on input "File" at bounding box center [515, 308] width 331 height 26
type input "**********"
click at [641, 342] on button "Importa" at bounding box center [650, 345] width 62 height 26
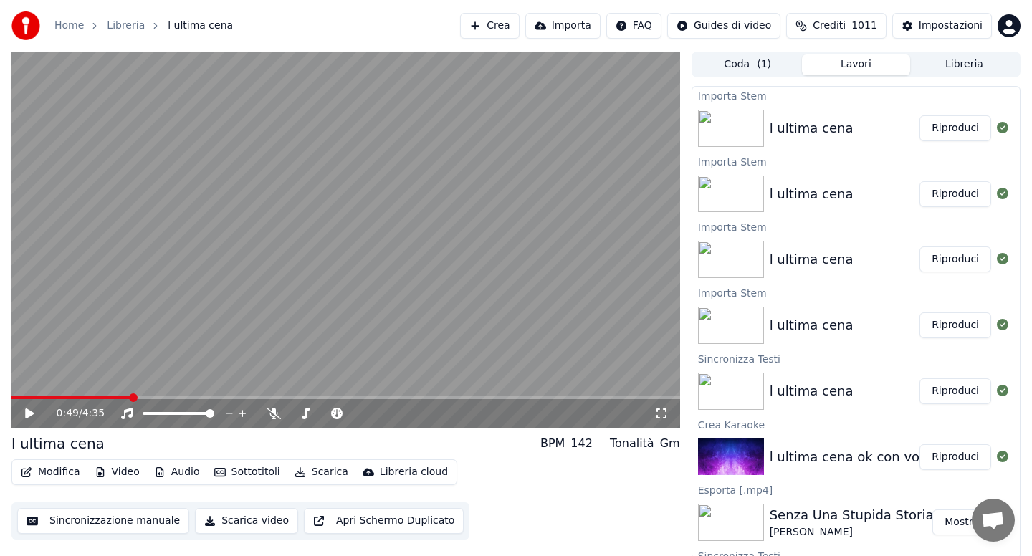
click at [27, 413] on icon at bounding box center [29, 413] width 9 height 10
click at [173, 474] on button "Audio" at bounding box center [176, 472] width 57 height 20
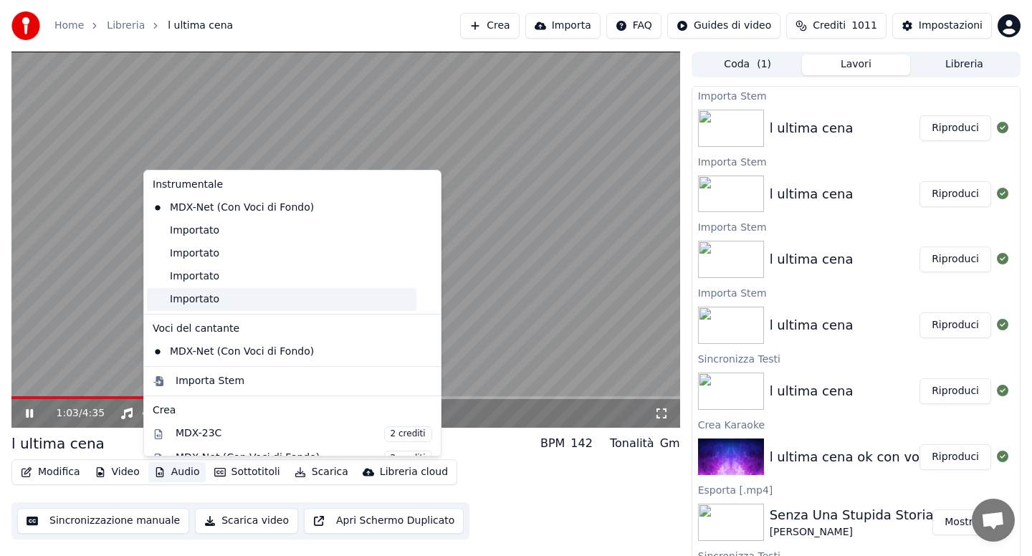
click at [209, 295] on div "Importato" at bounding box center [281, 299] width 269 height 23
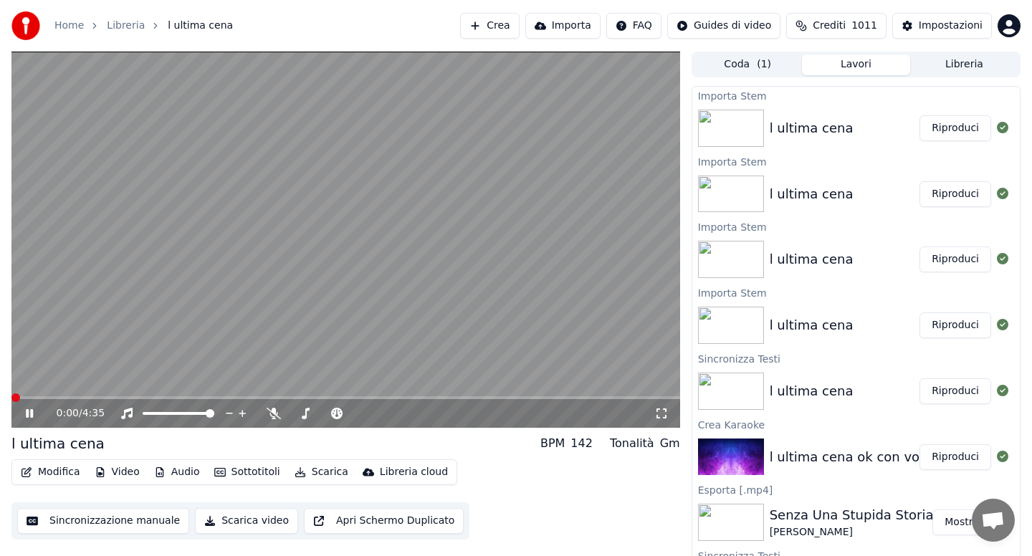
click at [77, 396] on span at bounding box center [345, 397] width 669 height 3
click at [16, 396] on span at bounding box center [13, 397] width 5 height 3
click at [182, 469] on button "Audio" at bounding box center [176, 472] width 57 height 20
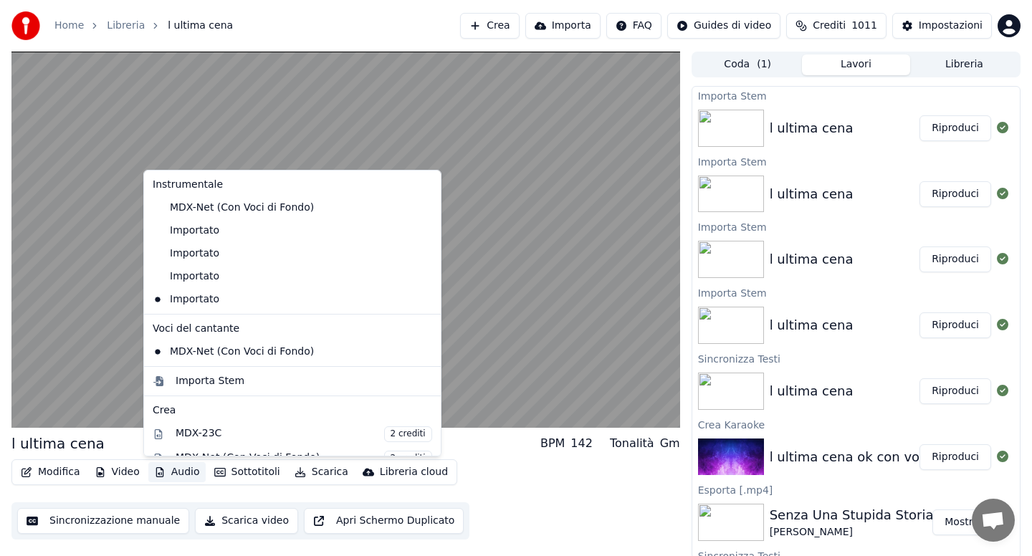
click at [422, 233] on icon at bounding box center [427, 230] width 10 height 11
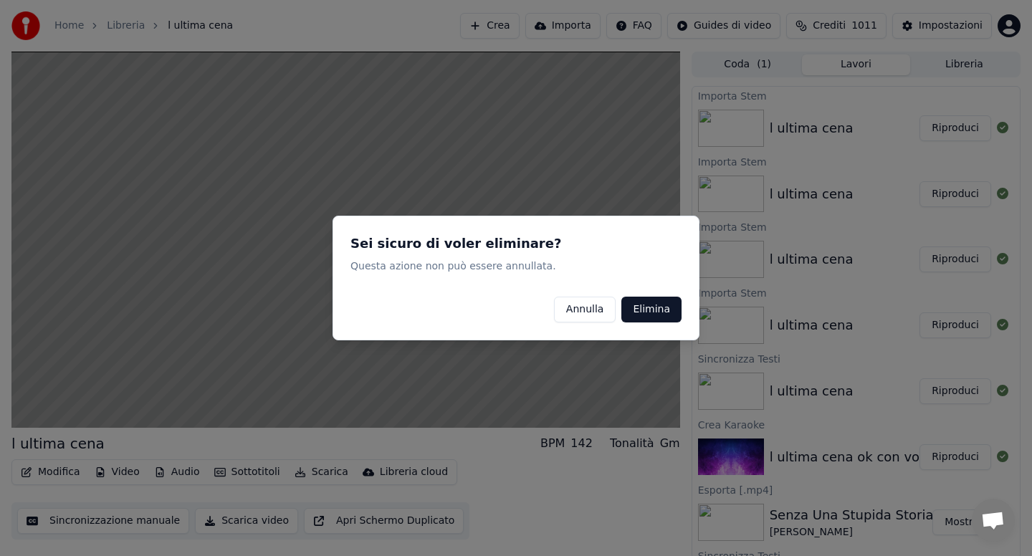
click at [636, 310] on button "Elimina" at bounding box center [651, 310] width 60 height 26
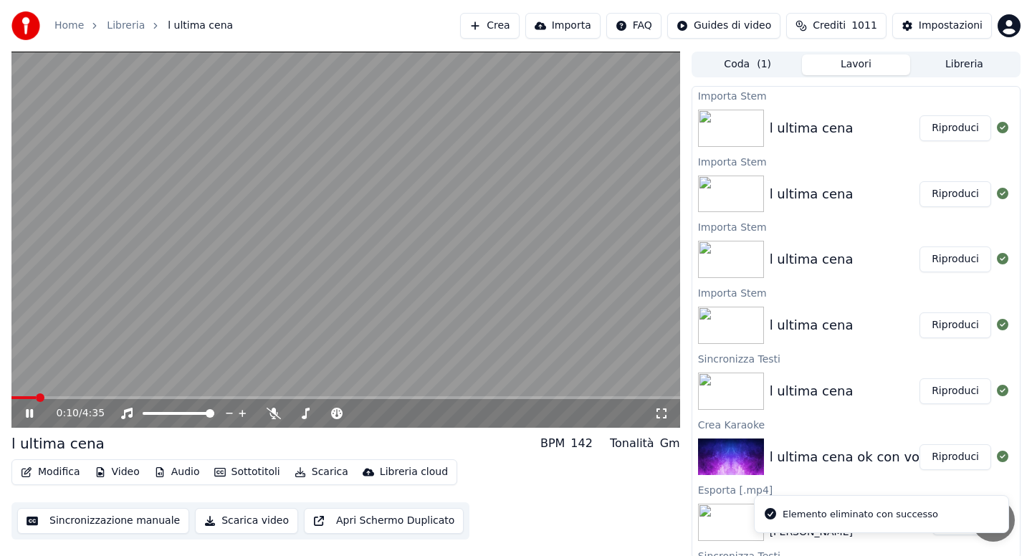
click at [180, 475] on button "Audio" at bounding box center [176, 472] width 57 height 20
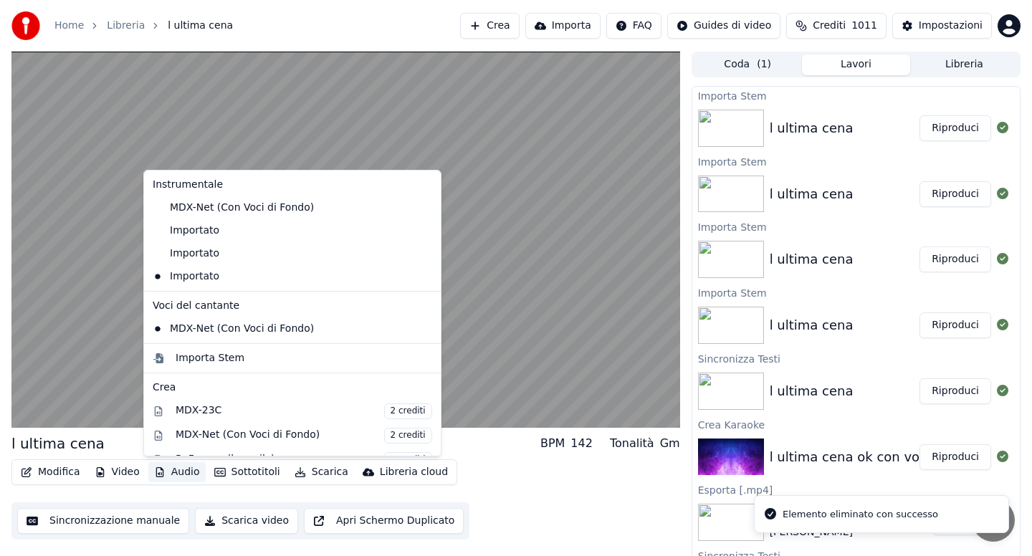
click at [422, 230] on icon at bounding box center [427, 230] width 10 height 11
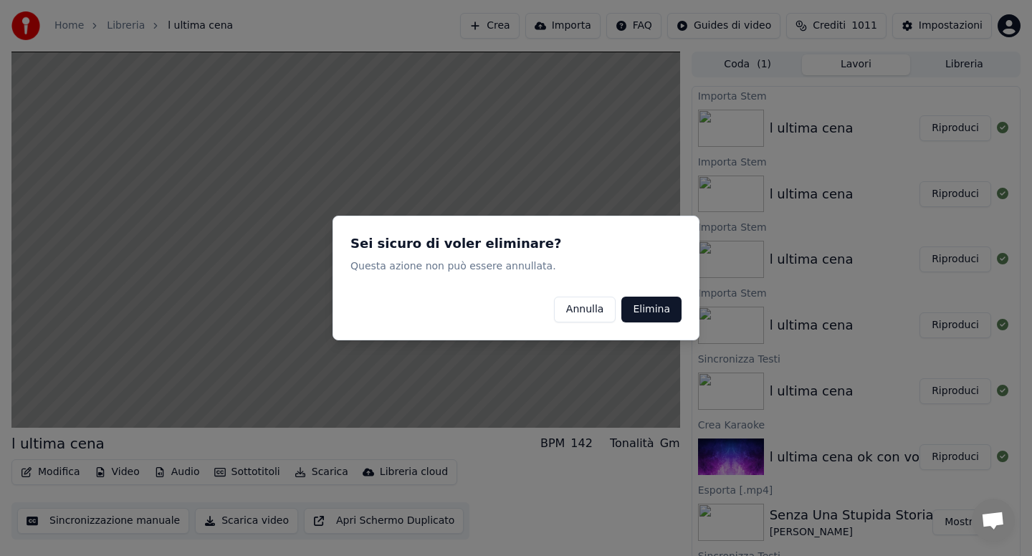
click at [651, 311] on button "Elimina" at bounding box center [651, 310] width 60 height 26
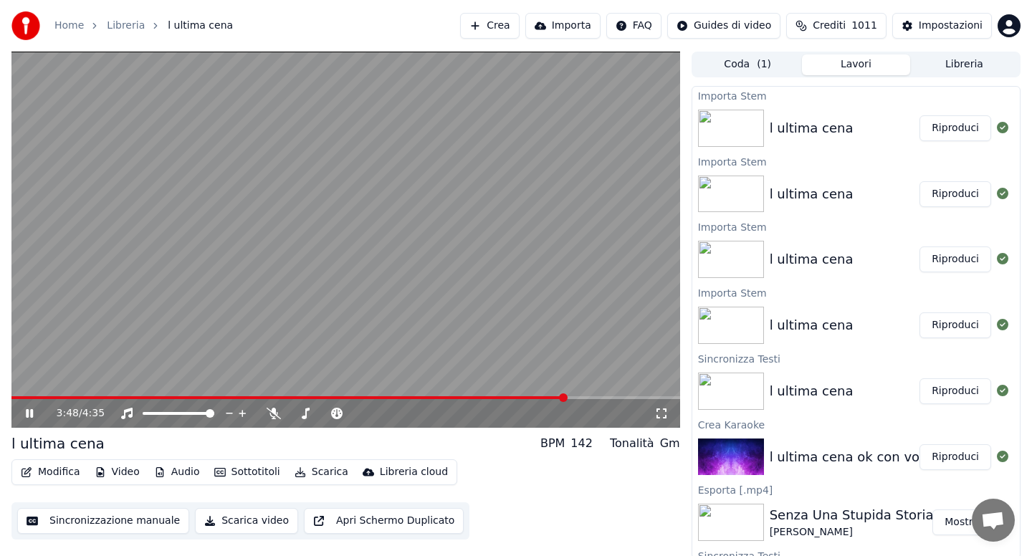
click at [72, 472] on button "Modifica" at bounding box center [50, 472] width 71 height 20
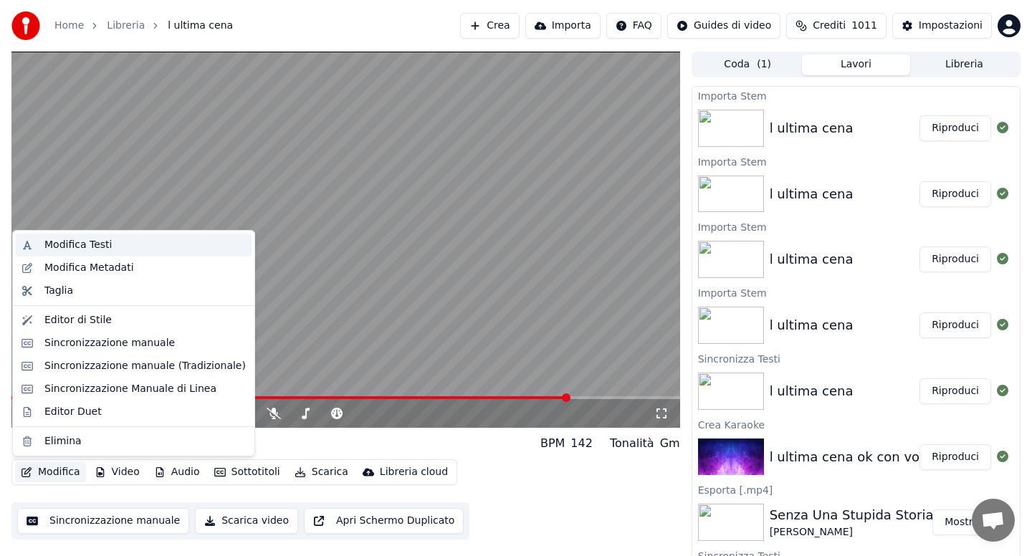
click at [97, 243] on div "Modifica Testi" at bounding box center [77, 245] width 67 height 14
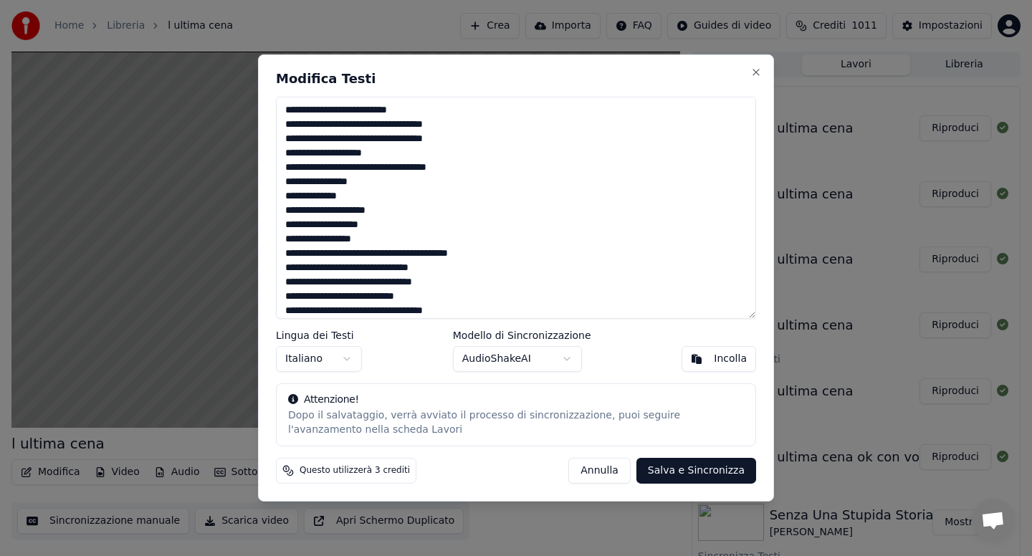
click at [448, 303] on textarea at bounding box center [516, 208] width 480 height 222
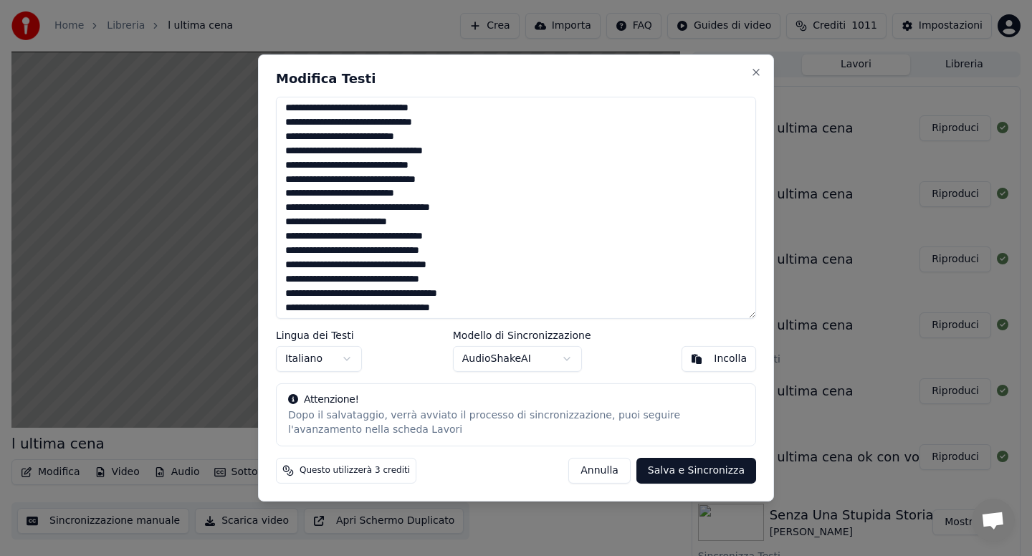
scroll to position [400, 0]
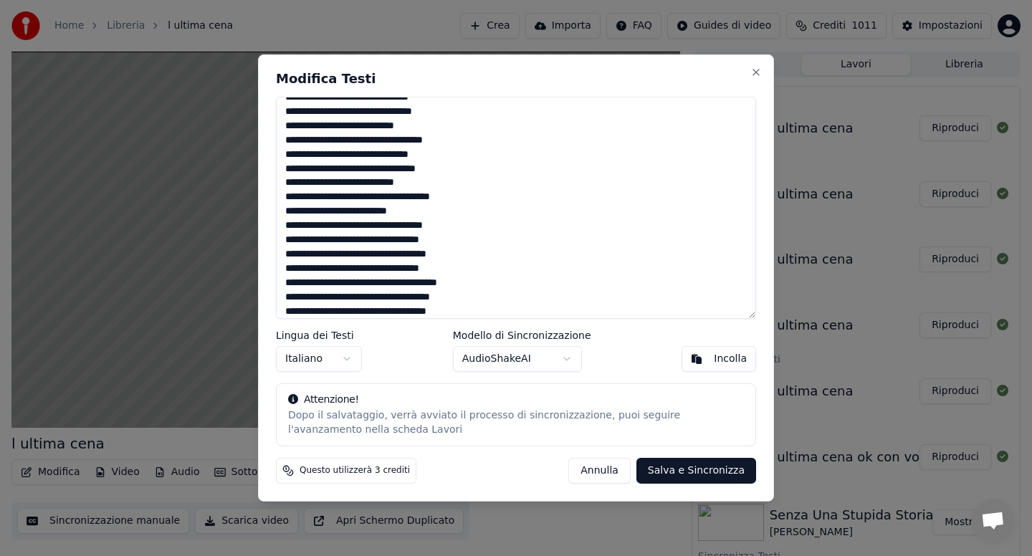
click at [421, 255] on textarea at bounding box center [516, 208] width 480 height 222
type textarea "**********"
click at [705, 472] on button "Salva e Sincronizza" at bounding box center [696, 471] width 120 height 26
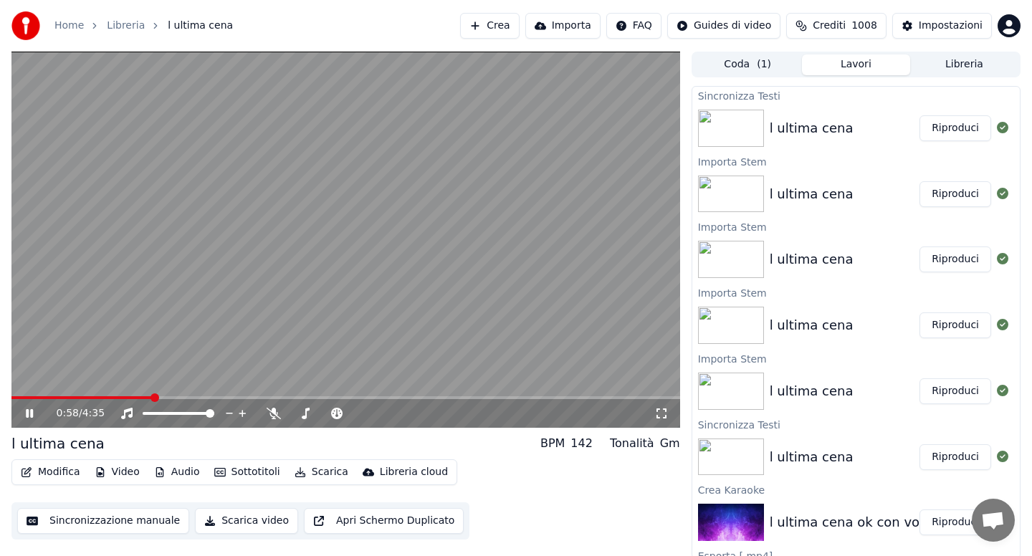
click at [153, 397] on span at bounding box center [345, 397] width 669 height 3
click at [17, 396] on span at bounding box center [83, 397] width 144 height 3
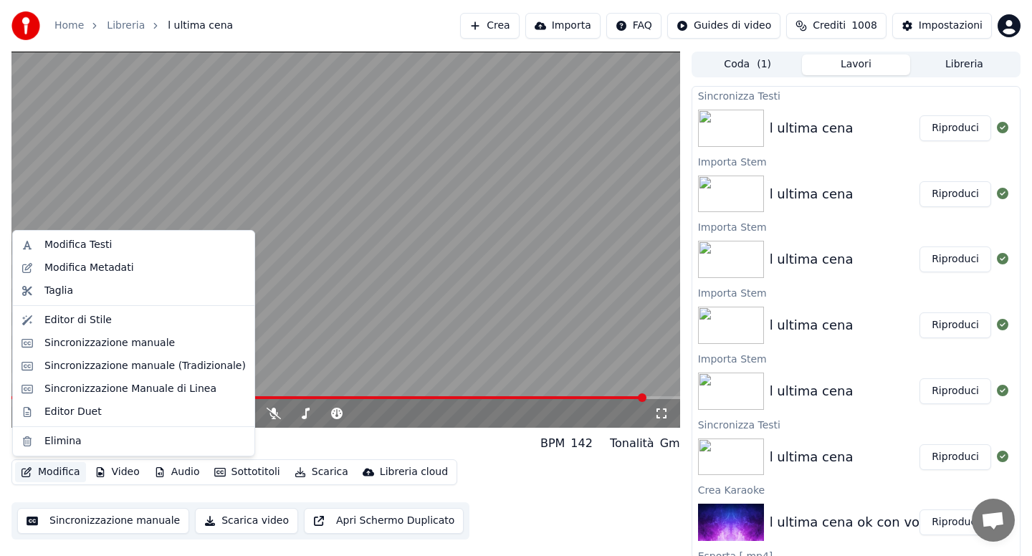
click at [49, 468] on button "Modifica" at bounding box center [50, 472] width 71 height 20
click at [99, 272] on div "Modifica Metadati" at bounding box center [89, 268] width 90 height 14
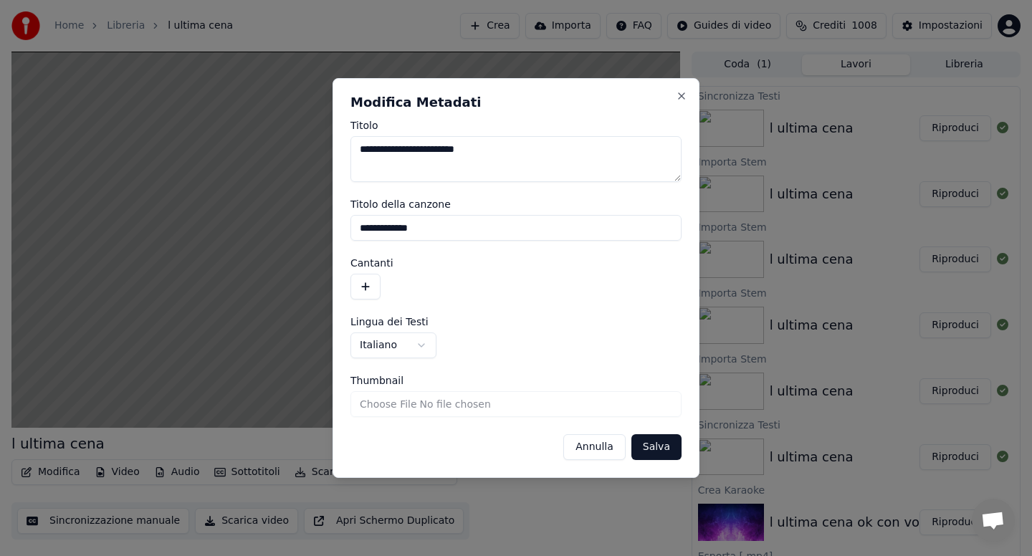
click at [487, 150] on textarea "**********" at bounding box center [515, 159] width 331 height 46
type textarea "**********"
click at [463, 227] on input "**********" at bounding box center [515, 228] width 331 height 26
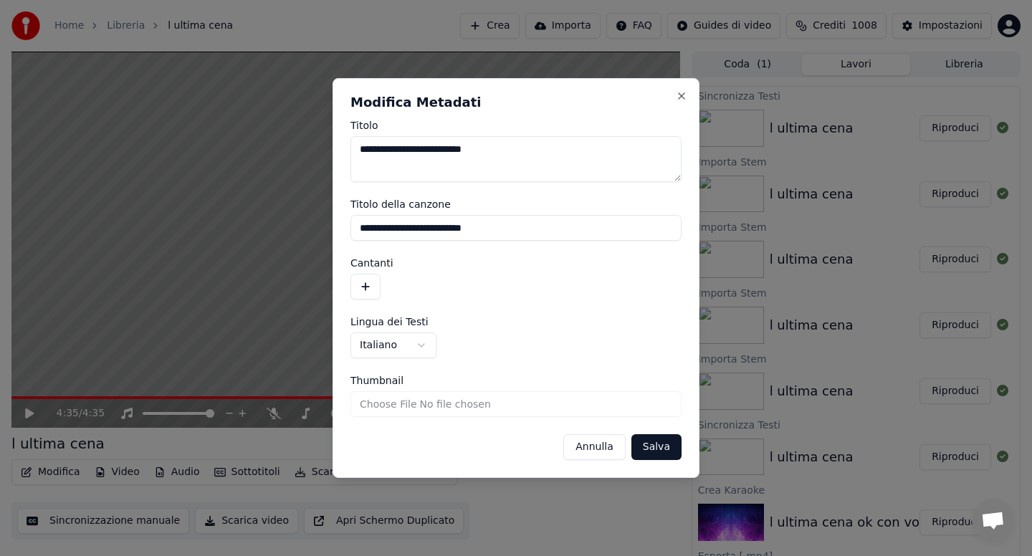
type input "**********"
click at [662, 449] on button "Salva" at bounding box center [656, 447] width 50 height 26
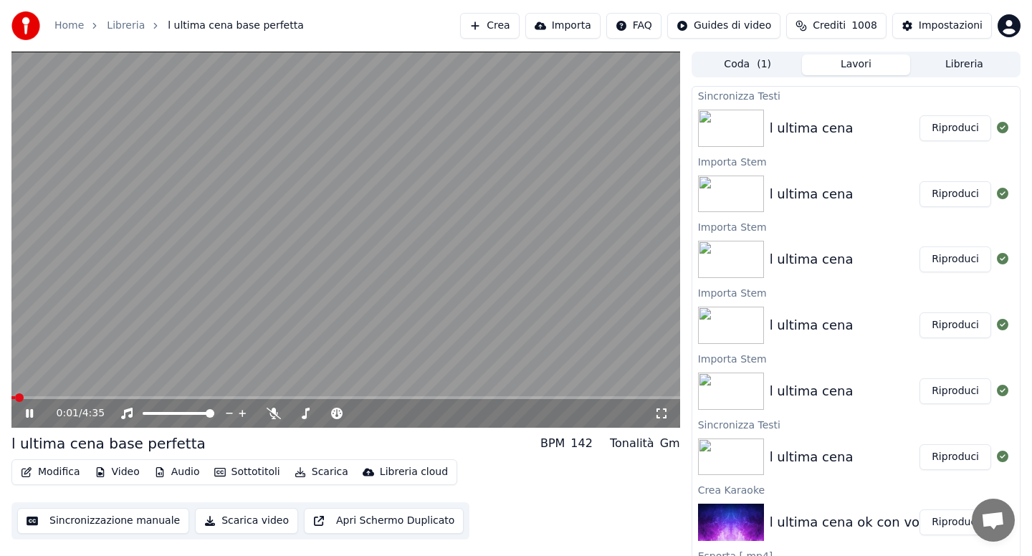
click at [321, 474] on button "Scarica" at bounding box center [321, 472] width 65 height 20
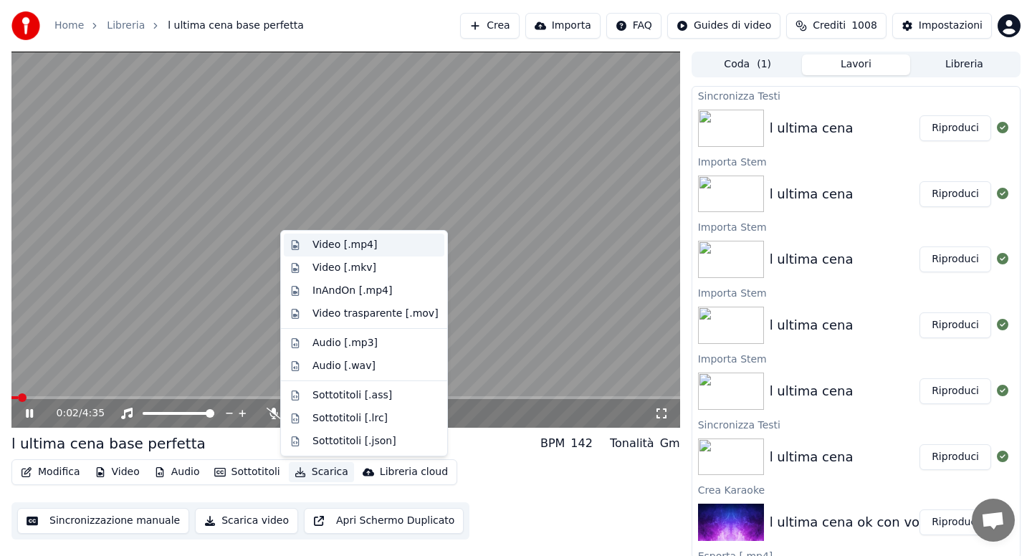
click at [353, 246] on div "Video [.mp4]" at bounding box center [344, 245] width 64 height 14
